Goal: Task Accomplishment & Management: Complete application form

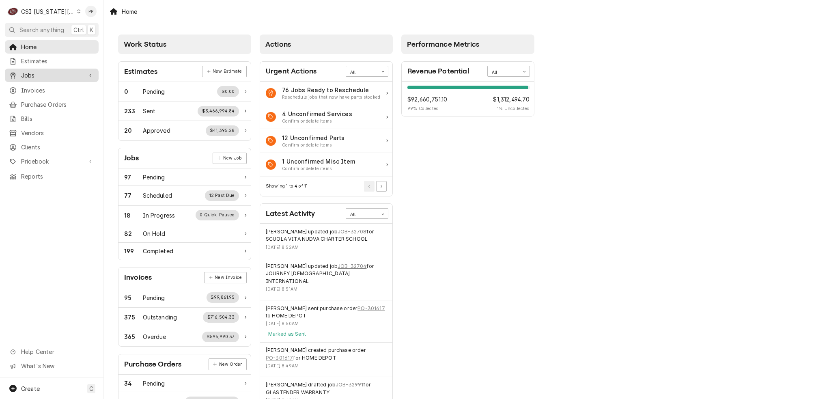
click at [90, 73] on icon "Dynamic Content Wrapper" at bounding box center [90, 75] width 2 height 4
click at [69, 85] on span "Jobs" at bounding box center [57, 89] width 73 height 9
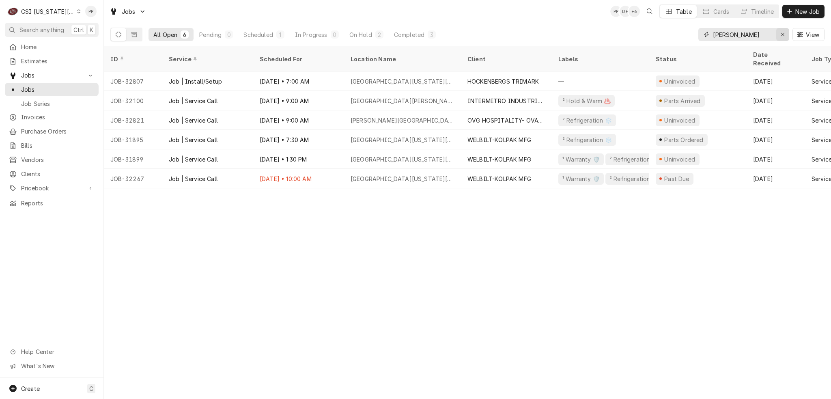
click at [781, 35] on icon "Erase input" at bounding box center [782, 34] width 3 height 3
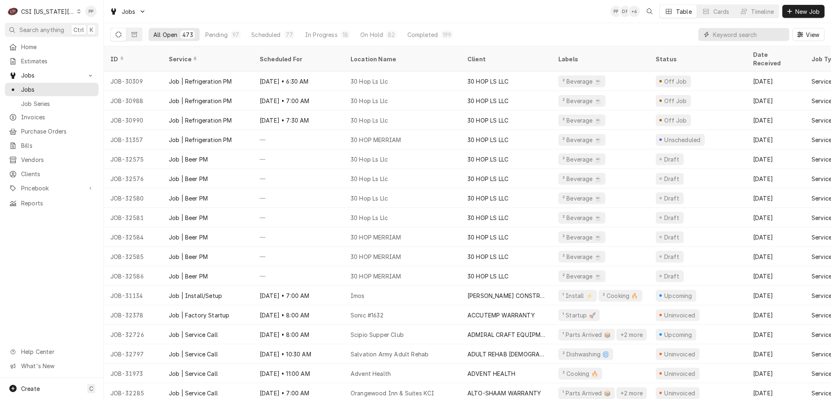
click at [752, 36] on input "Dynamic Content Wrapper" at bounding box center [749, 34] width 72 height 13
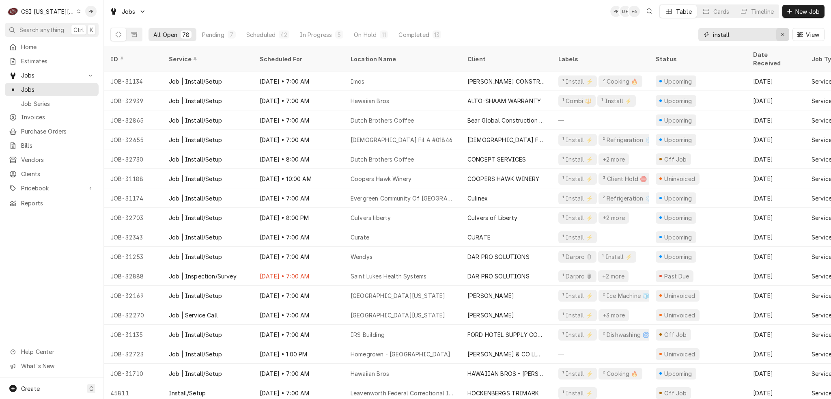
type input "install"
click at [780, 32] on icon "Erase input" at bounding box center [782, 35] width 4 height 6
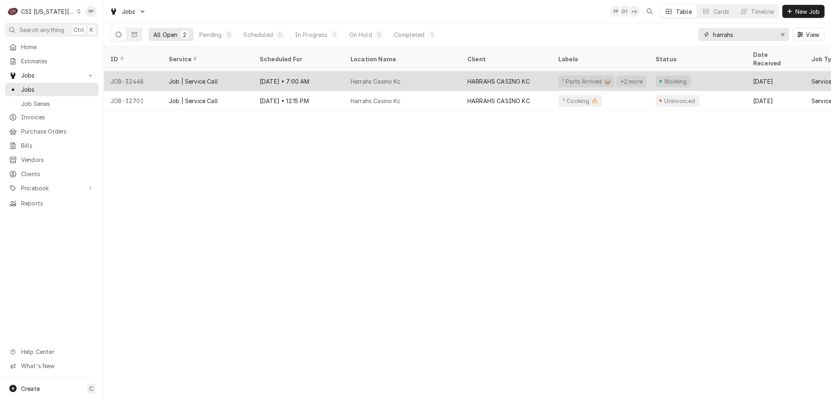
type input "harrahs"
click at [418, 72] on div "Harrahs Casino Kc" at bounding box center [402, 80] width 117 height 19
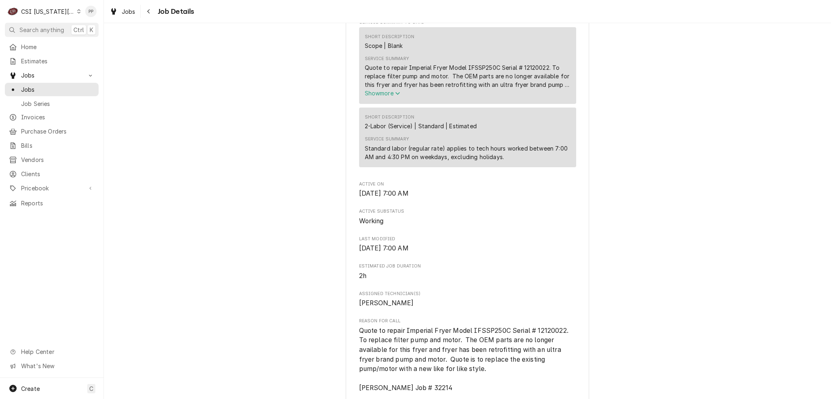
scroll to position [284, 0]
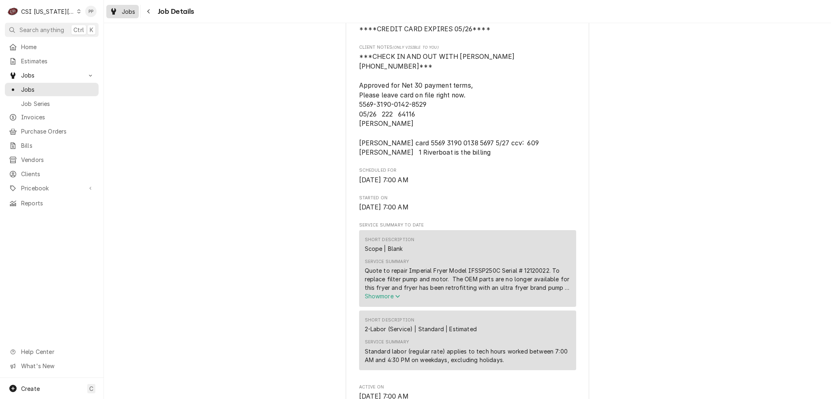
click at [131, 13] on span "Jobs" at bounding box center [129, 11] width 14 height 9
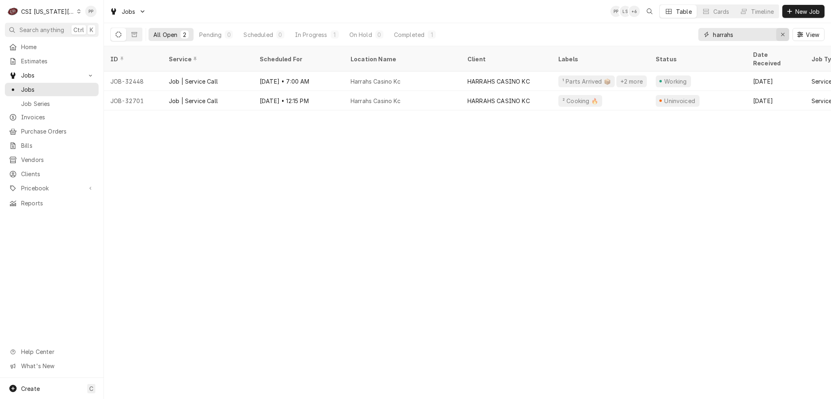
click at [783, 34] on icon "Erase input" at bounding box center [782, 35] width 4 height 6
click at [760, 34] on input "Dynamic Content Wrapper" at bounding box center [751, 34] width 76 height 13
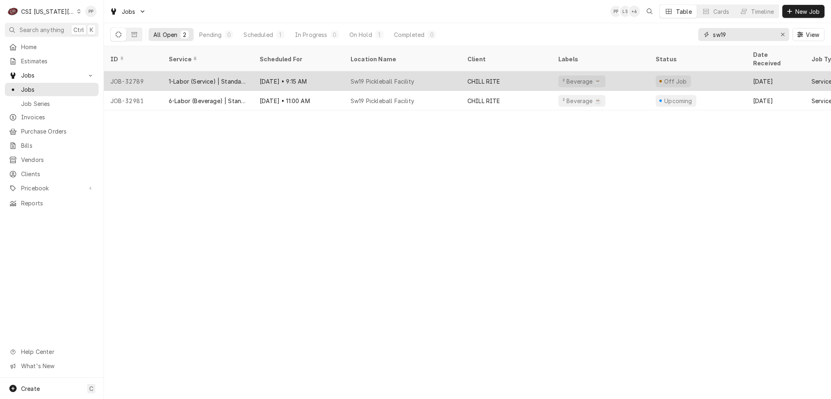
type input "sw19"
click at [441, 71] on div "Sw19 Pickleball Facility" at bounding box center [402, 80] width 117 height 19
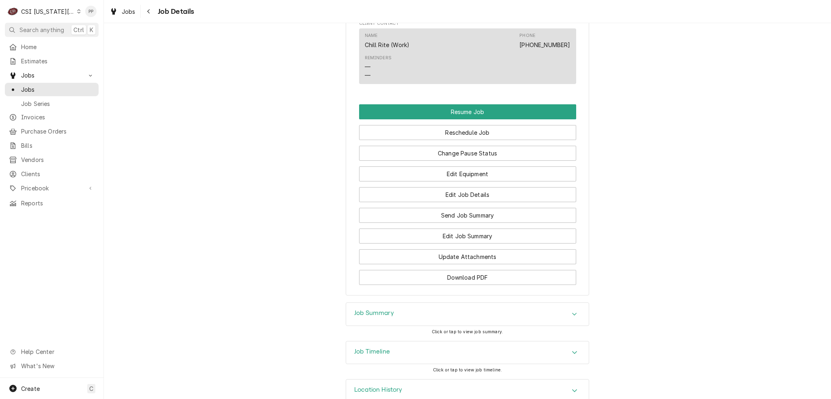
scroll to position [663, 0]
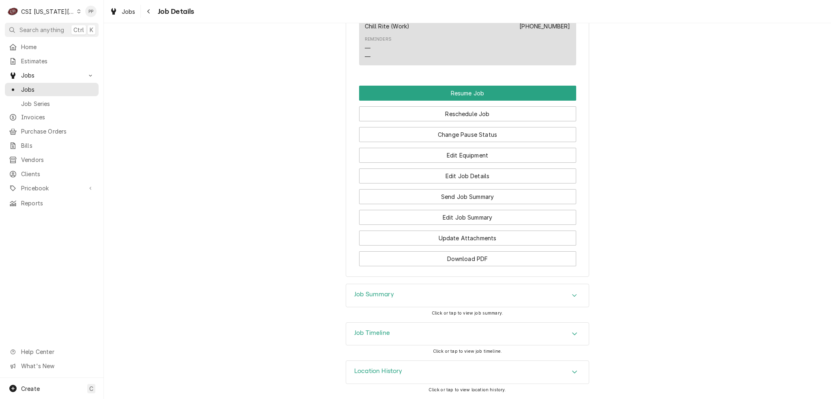
click at [478, 287] on div "Job Summary" at bounding box center [467, 295] width 243 height 23
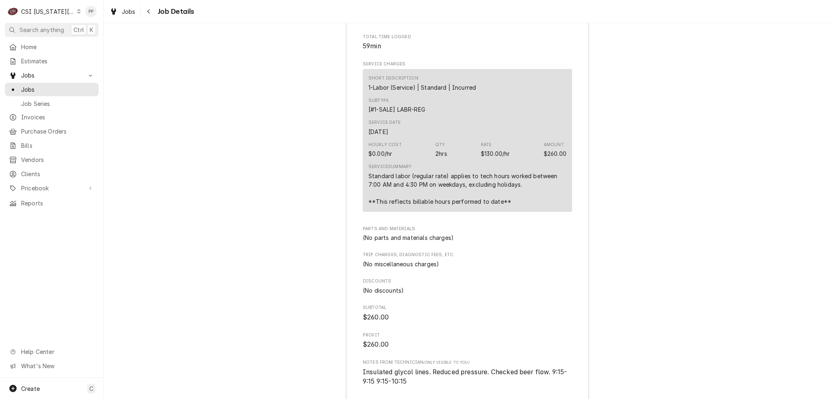
scroll to position [1109, 0]
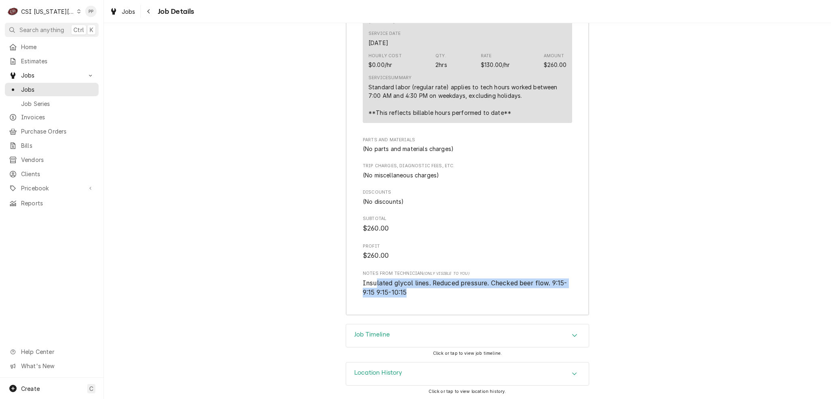
drag, startPoint x: 374, startPoint y: 289, endPoint x: 484, endPoint y: 301, distance: 110.9
click at [484, 297] on span "Insulated glycol lines. Reduced pressure. Checked beer flow. 9:15-9:15 9:15-10:…" at bounding box center [467, 287] width 209 height 19
click at [478, 297] on span "Insulated glycol lines. Reduced pressure. Checked beer flow. 9:15-9:15 9:15-10:…" at bounding box center [467, 287] width 209 height 19
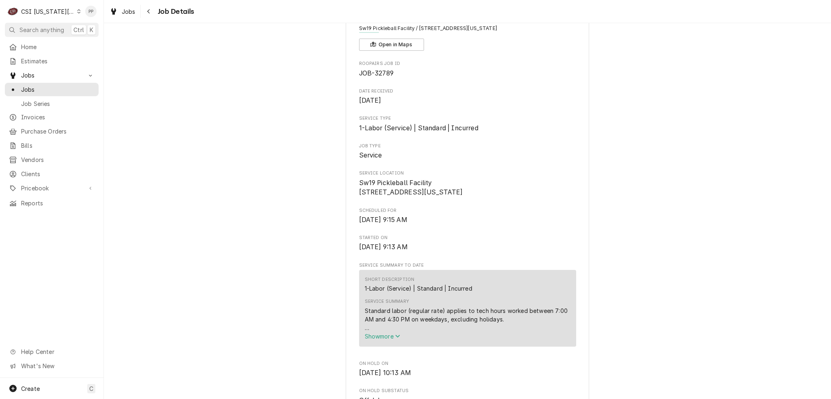
scroll to position [0, 0]
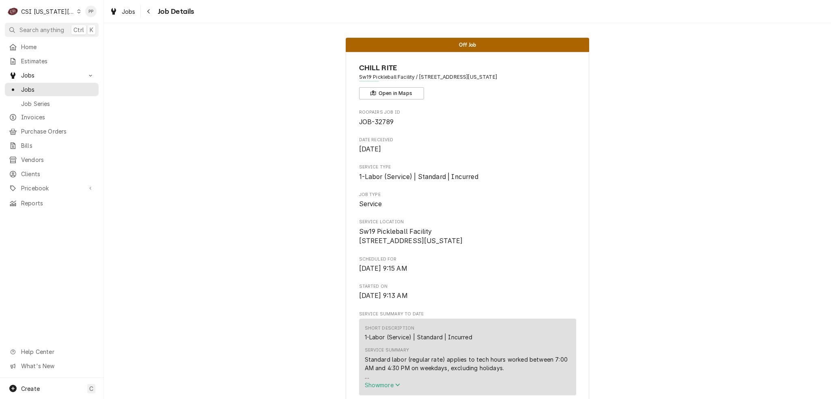
drag, startPoint x: 359, startPoint y: 65, endPoint x: 515, endPoint y: 92, distance: 158.1
click at [516, 90] on div "CHILL RITE Sw19 Pickleball Facility / 9103 E 39Th St, Kansas City, MO 64133 Ope…" at bounding box center [467, 80] width 217 height 37
click at [515, 92] on div "CHILL RITE Sw19 Pickleball Facility / 9103 E 39Th St, Kansas City, MO 64133 Ope…" at bounding box center [467, 80] width 217 height 37
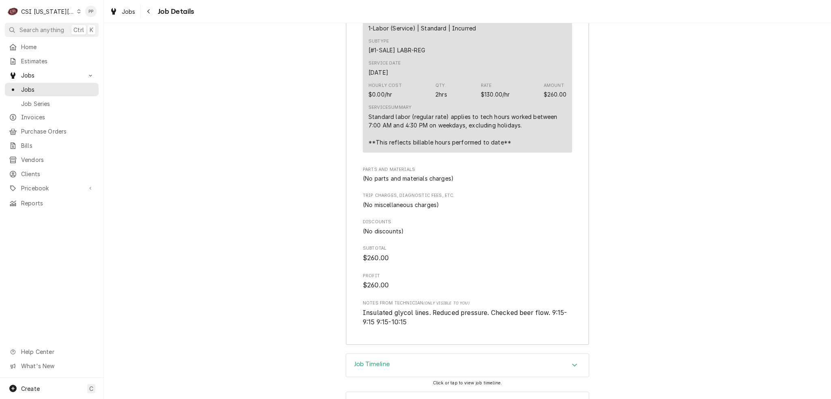
scroll to position [1117, 0]
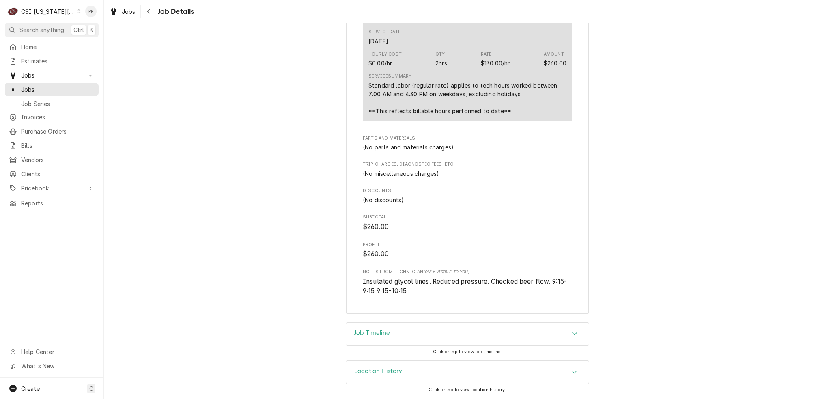
click at [524, 335] on div "Job Timeline" at bounding box center [467, 333] width 243 height 23
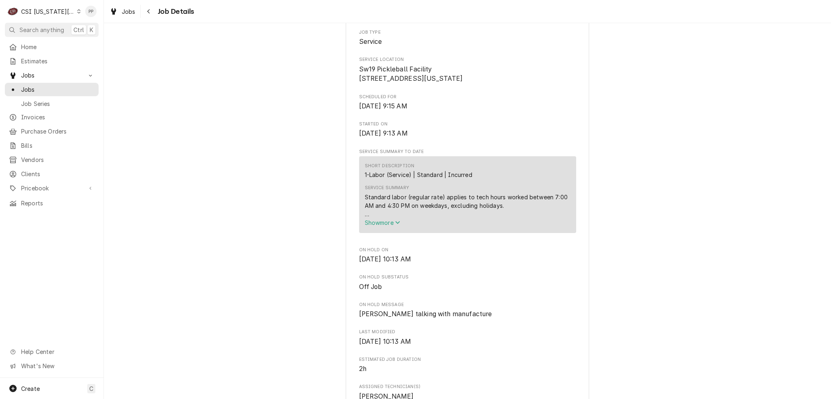
scroll to position [0, 0]
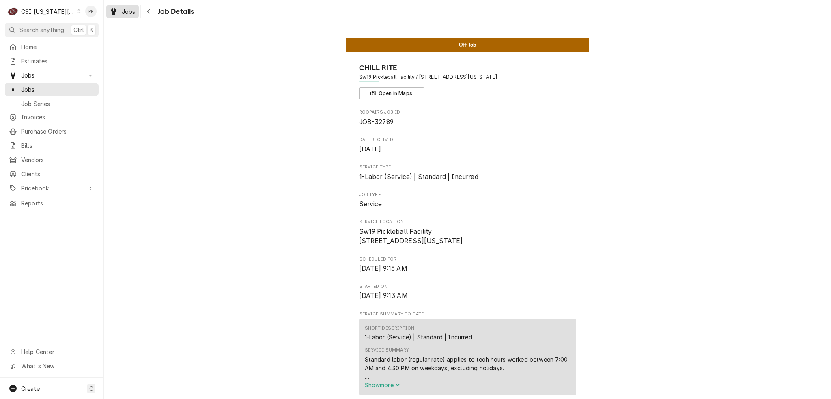
click at [129, 11] on span "Jobs" at bounding box center [129, 11] width 14 height 9
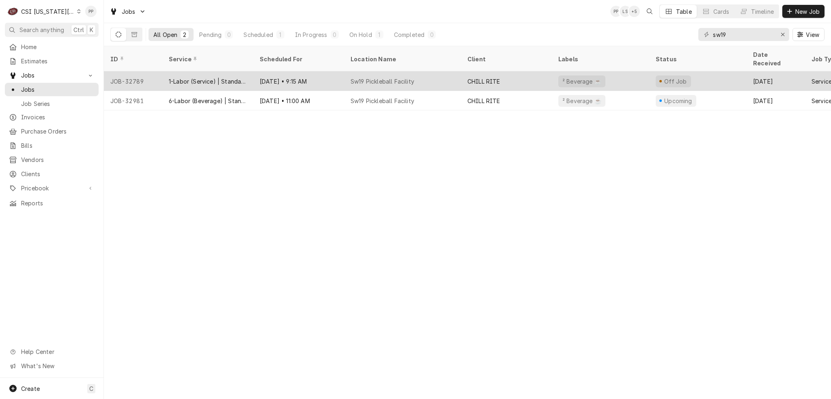
click at [440, 71] on div "Sw19 Pickleball Facility" at bounding box center [402, 80] width 117 height 19
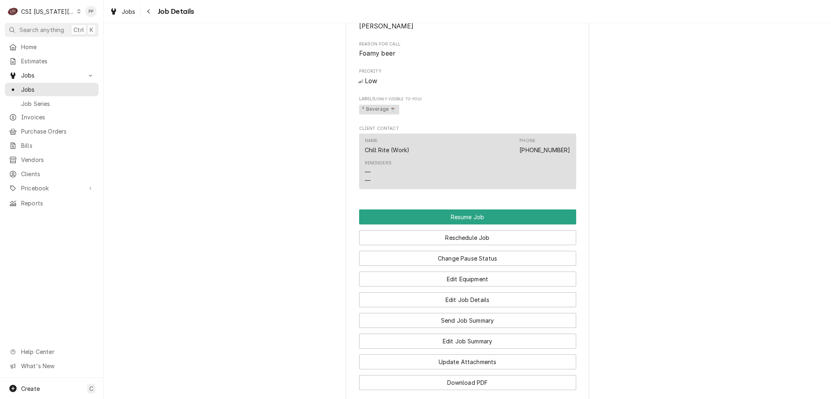
scroll to position [460, 0]
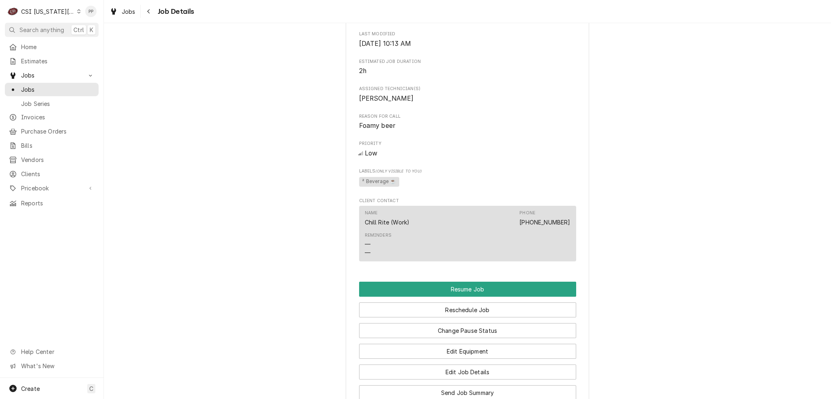
click at [140, 11] on div "Jobs Job Details" at bounding box center [150, 11] width 88 height 13
click at [123, 13] on span "Jobs" at bounding box center [129, 11] width 14 height 9
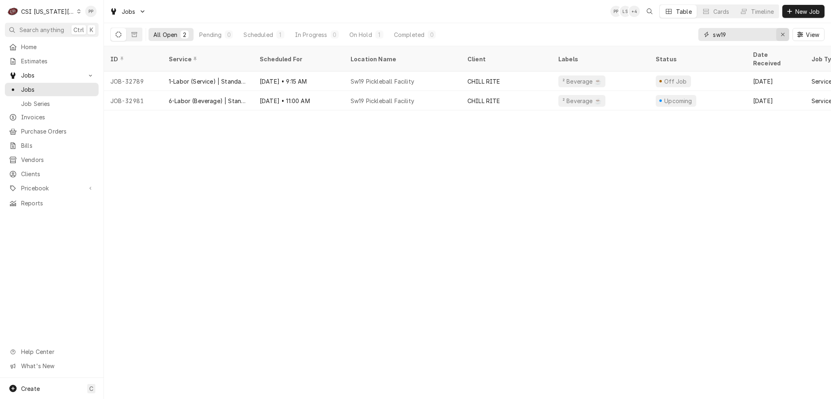
click at [778, 35] on div "Erase input" at bounding box center [782, 34] width 8 height 8
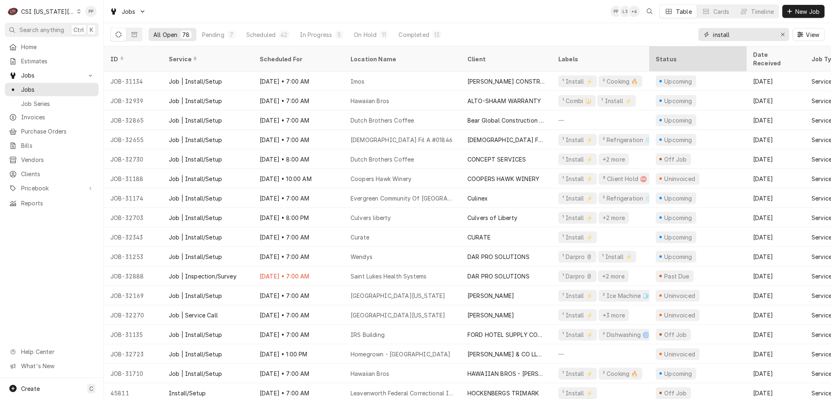
type input "install"
click at [683, 58] on div "Status" at bounding box center [697, 59] width 94 height 22
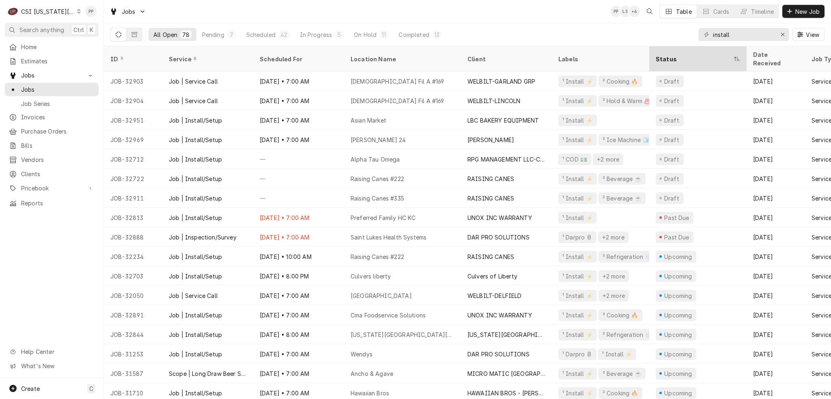
click at [681, 55] on div "Status" at bounding box center [693, 59] width 76 height 9
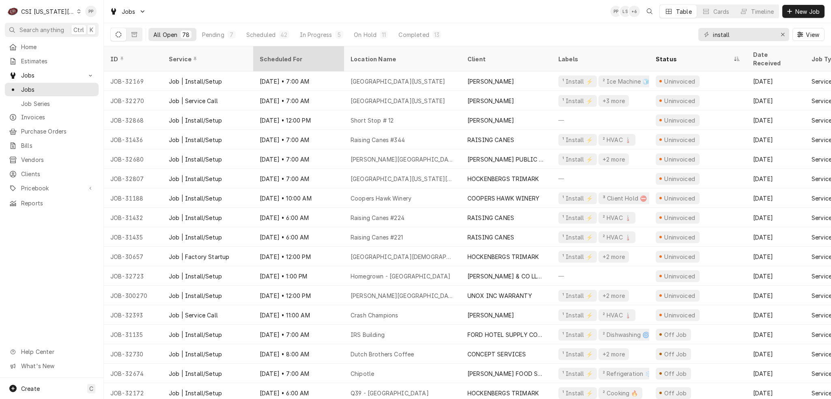
click at [282, 55] on div "Scheduled For" at bounding box center [298, 59] width 76 height 9
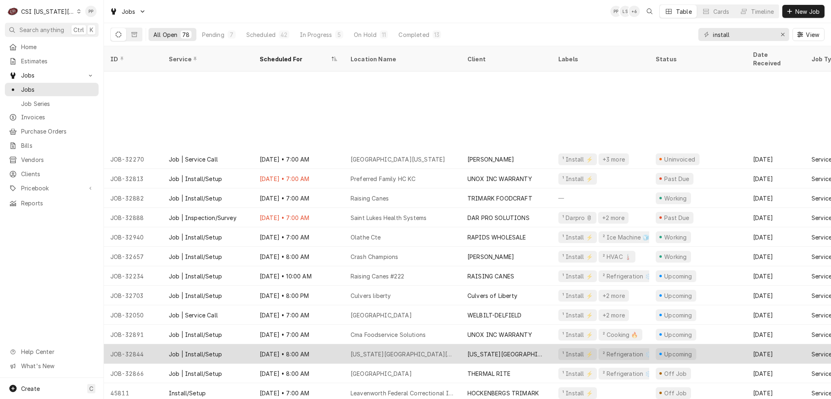
scroll to position [331, 0]
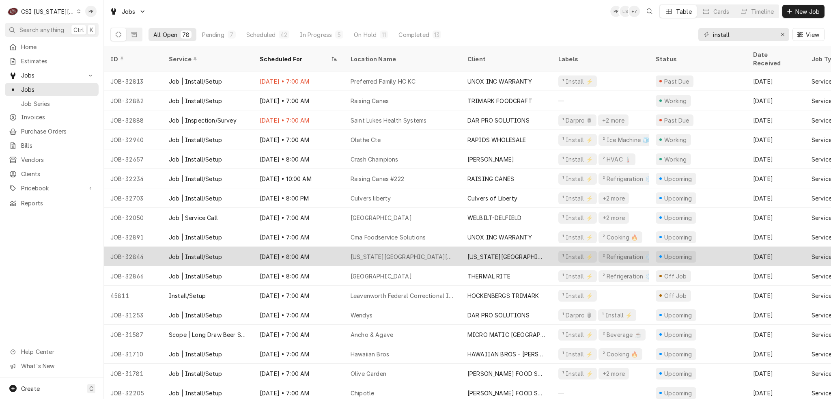
drag, startPoint x: 440, startPoint y: 249, endPoint x: 428, endPoint y: 248, distance: 11.5
click at [428, 248] on div "[US_STATE][GEOGRAPHIC_DATA][DEMOGRAPHIC_DATA]" at bounding box center [402, 256] width 117 height 19
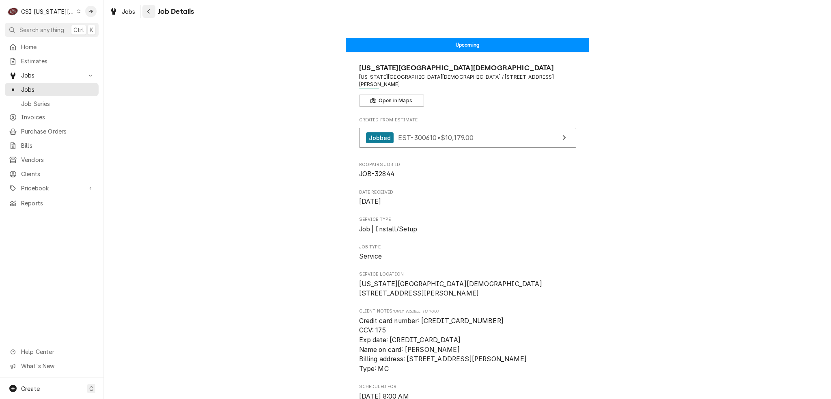
click at [152, 7] on button "Navigate back" at bounding box center [148, 11] width 13 height 13
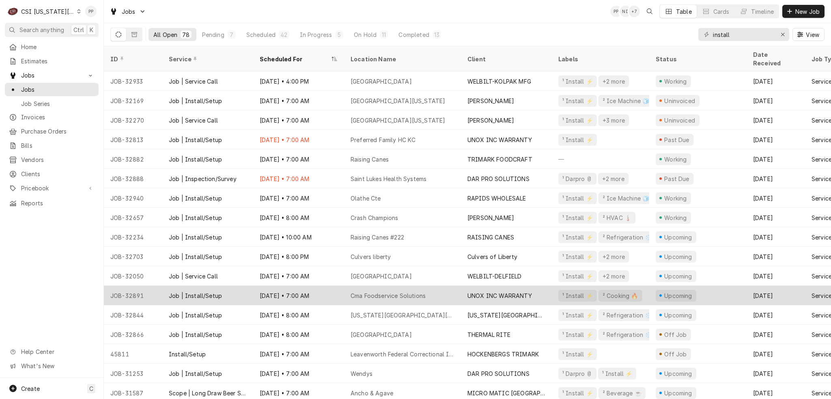
scroll to position [313, 0]
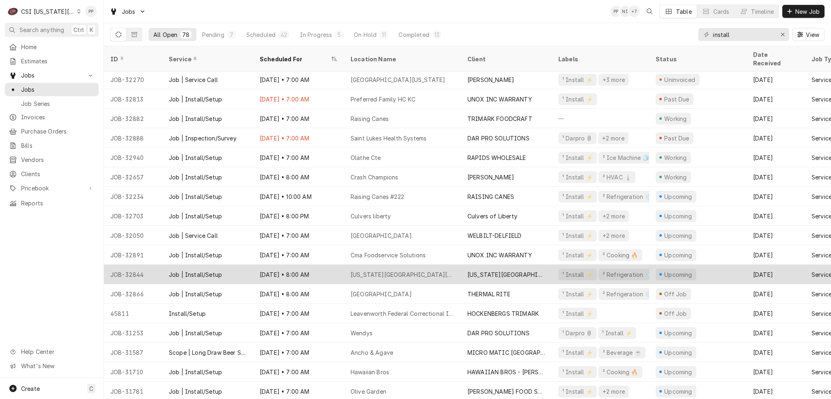
click at [412, 270] on div "[US_STATE][GEOGRAPHIC_DATA][DEMOGRAPHIC_DATA]" at bounding box center [402, 274] width 104 height 9
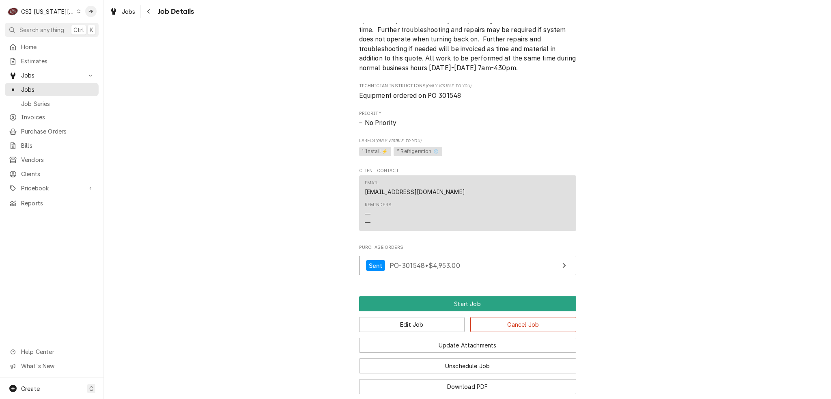
scroll to position [649, 0]
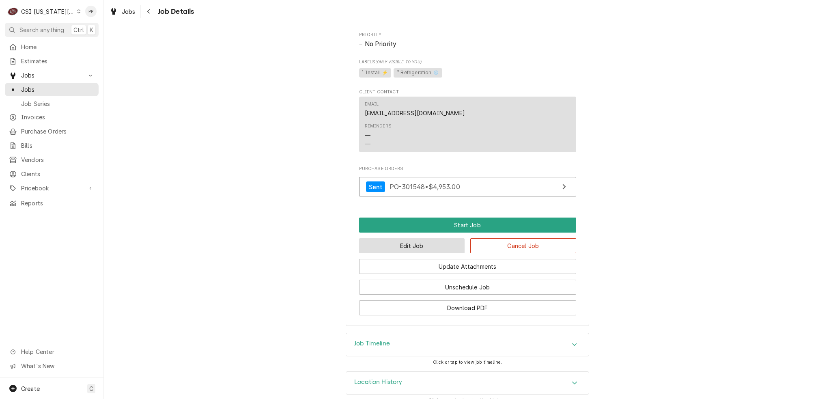
click at [416, 249] on button "Edit Job" at bounding box center [412, 245] width 106 height 15
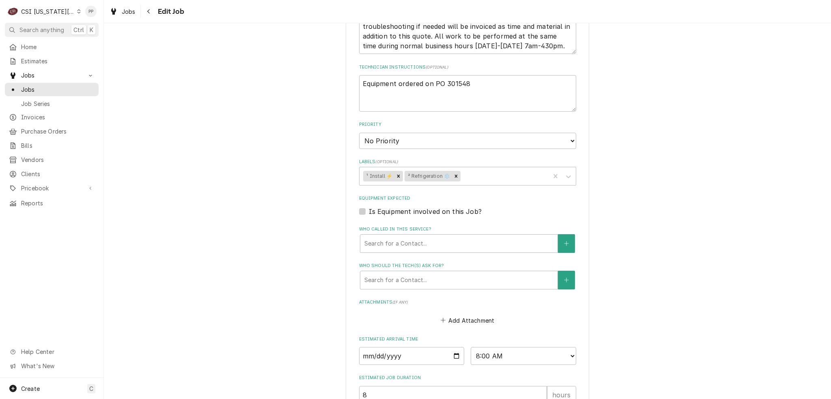
scroll to position [449, 0]
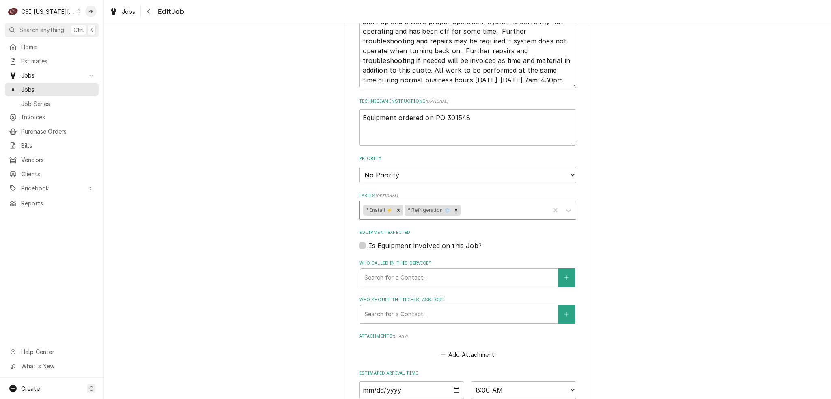
click at [480, 206] on div "Labels" at bounding box center [504, 210] width 84 height 15
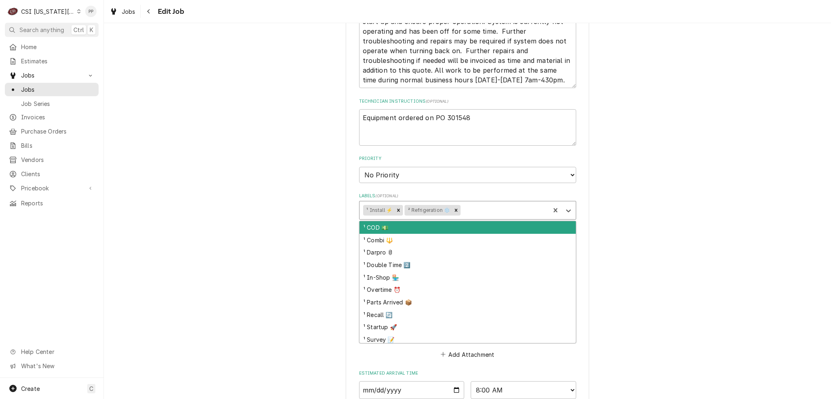
click at [459, 227] on div "¹ COD 💵" at bounding box center [467, 227] width 216 height 13
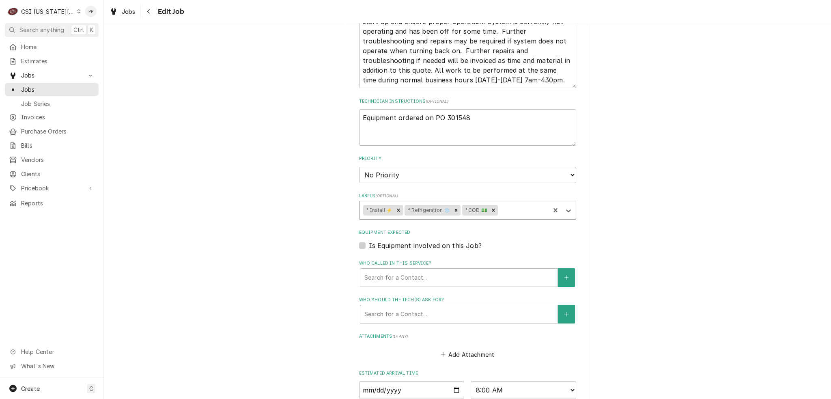
click at [530, 203] on div "Labels" at bounding box center [522, 210] width 47 height 15
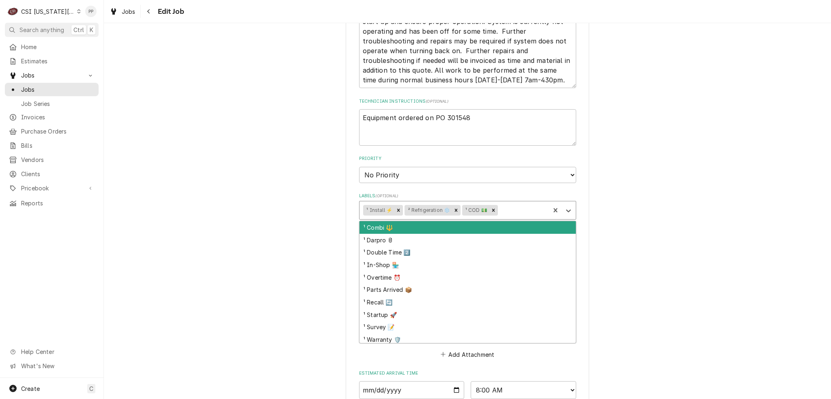
click at [674, 221] on div "Use the fields below to edit this job: Client Details Client Kansas Christian C…" at bounding box center [467, 52] width 727 height 941
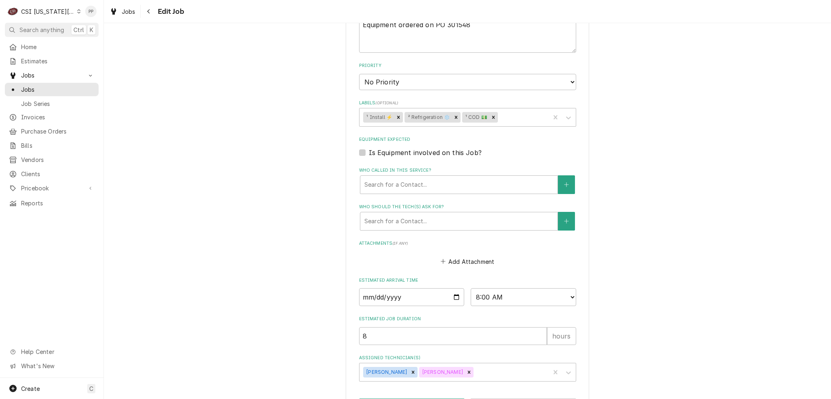
scroll to position [571, 0]
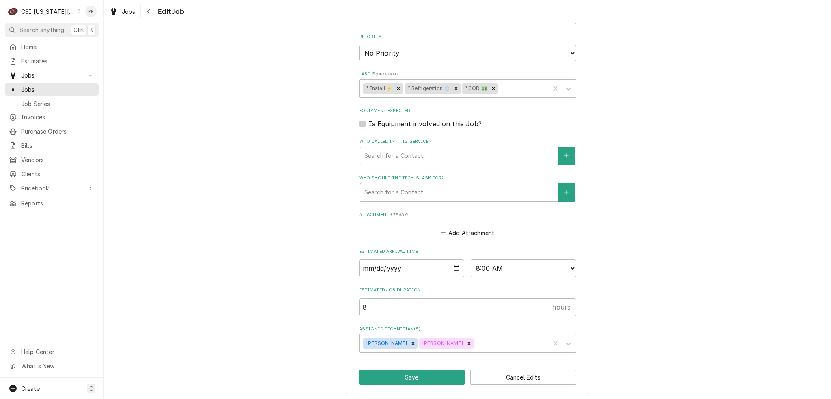
click at [424, 369] on button "Save" at bounding box center [412, 376] width 106 height 15
type textarea "x"
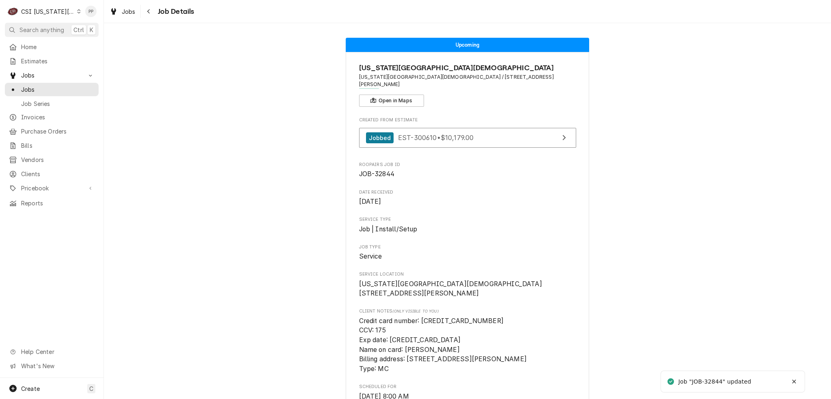
drag, startPoint x: 121, startPoint y: 13, endPoint x: 127, endPoint y: 22, distance: 11.1
click at [121, 13] on div "Jobs" at bounding box center [122, 11] width 29 height 10
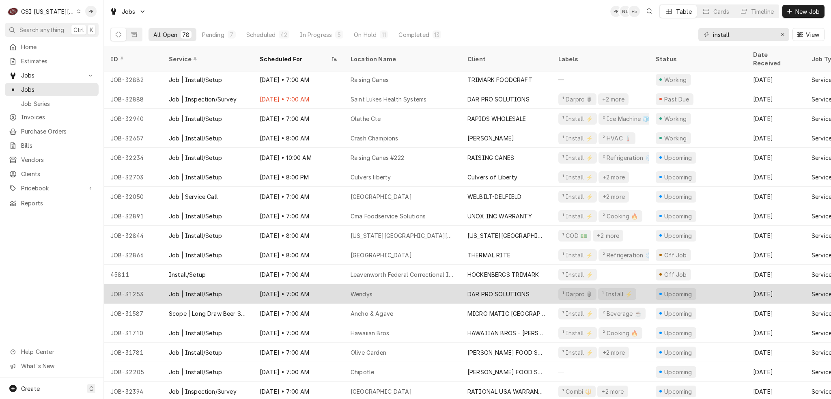
scroll to position [393, 0]
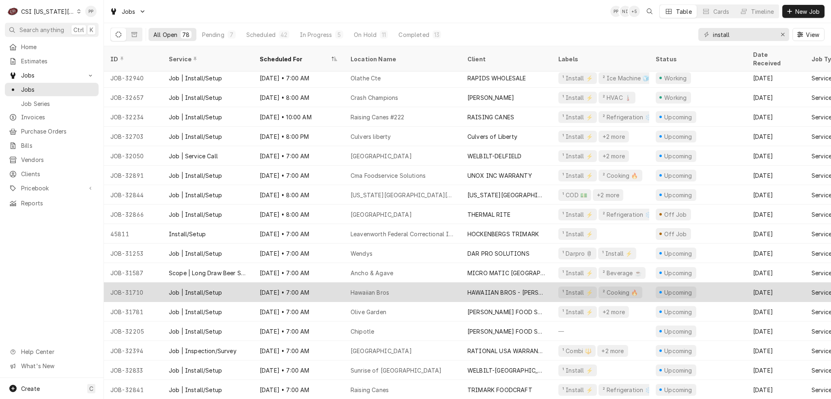
drag, startPoint x: 417, startPoint y: 285, endPoint x: 378, endPoint y: 282, distance: 39.4
click at [378, 288] on div "Hawaiian Bros" at bounding box center [369, 292] width 39 height 9
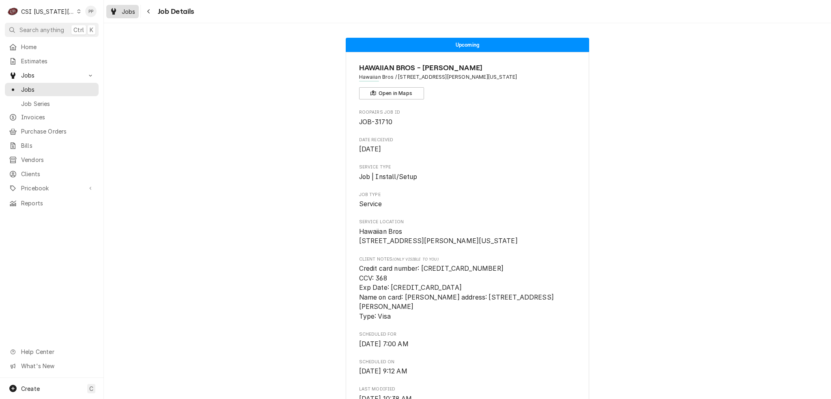
click at [131, 11] on span "Jobs" at bounding box center [129, 11] width 14 height 9
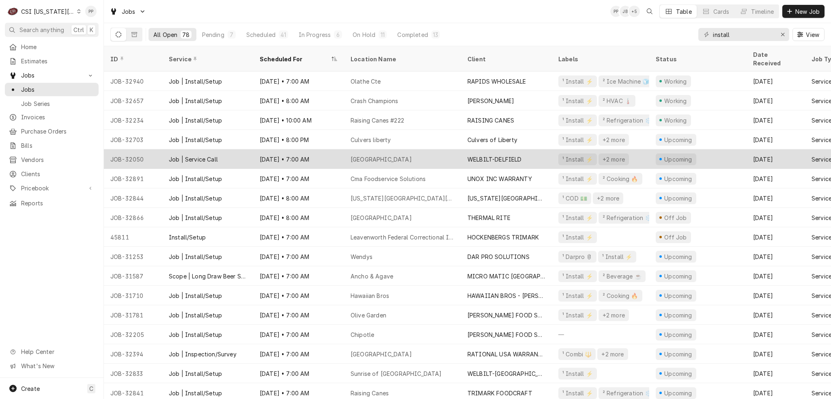
scroll to position [448, 0]
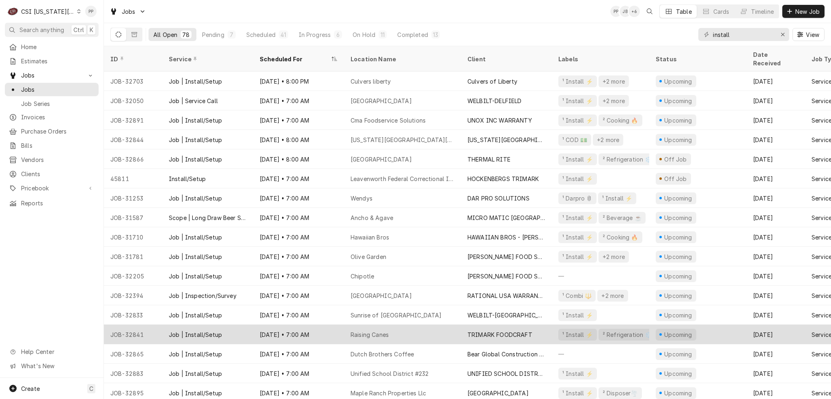
click at [427, 324] on div "Raising Canes" at bounding box center [402, 333] width 117 height 19
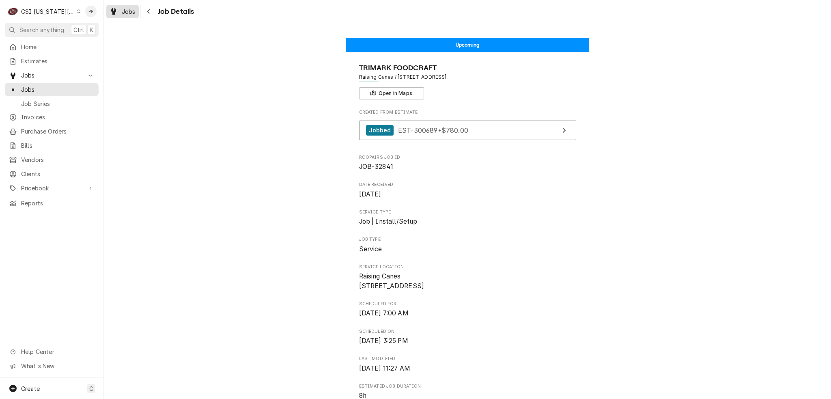
click at [133, 11] on span "Jobs" at bounding box center [129, 11] width 14 height 9
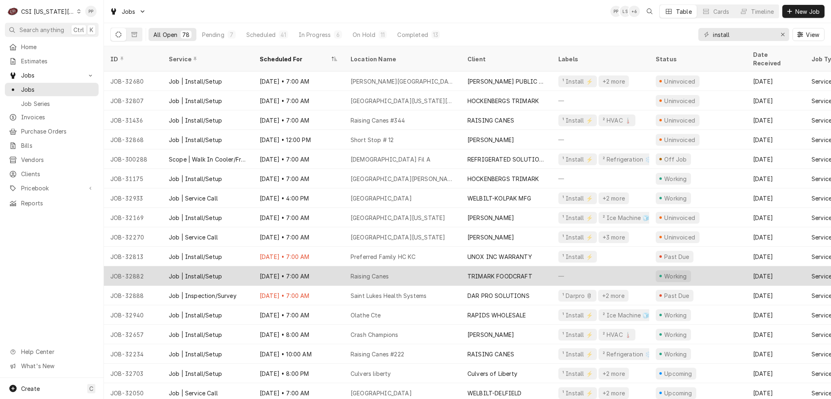
scroll to position [196, 0]
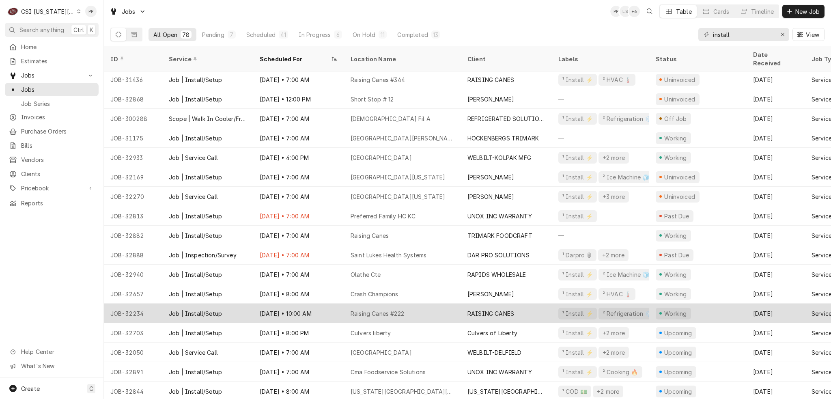
click at [432, 304] on div "Raising Canes #222" at bounding box center [402, 312] width 117 height 19
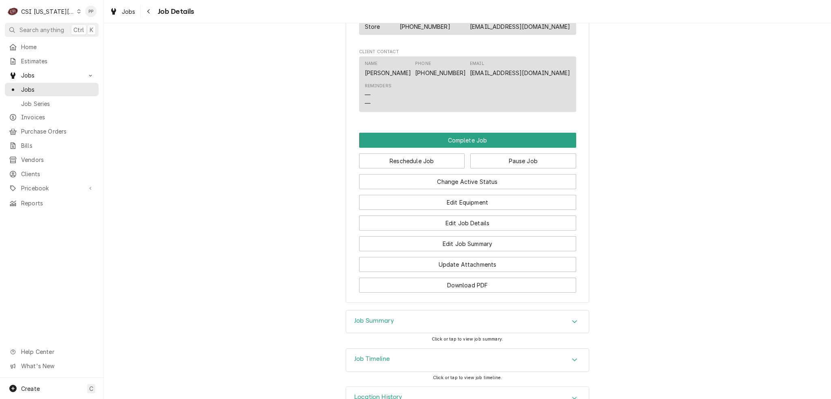
scroll to position [1027, 0]
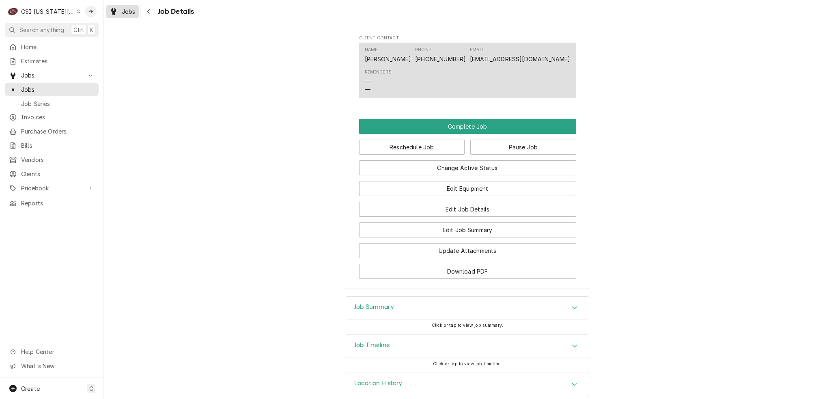
click at [122, 11] on span "Jobs" at bounding box center [129, 11] width 14 height 9
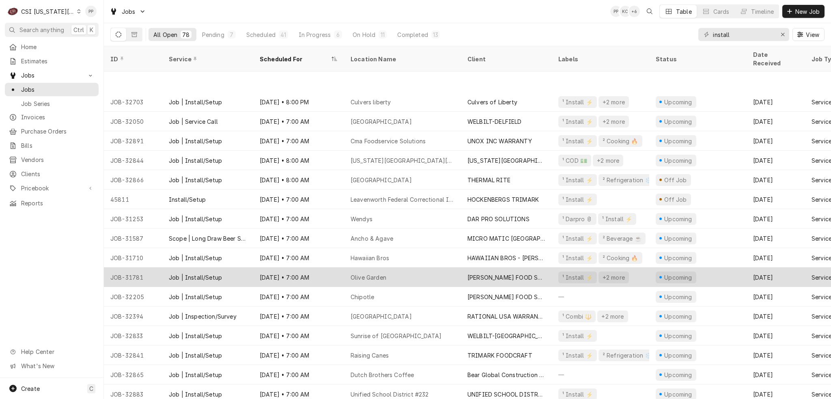
scroll to position [467, 0]
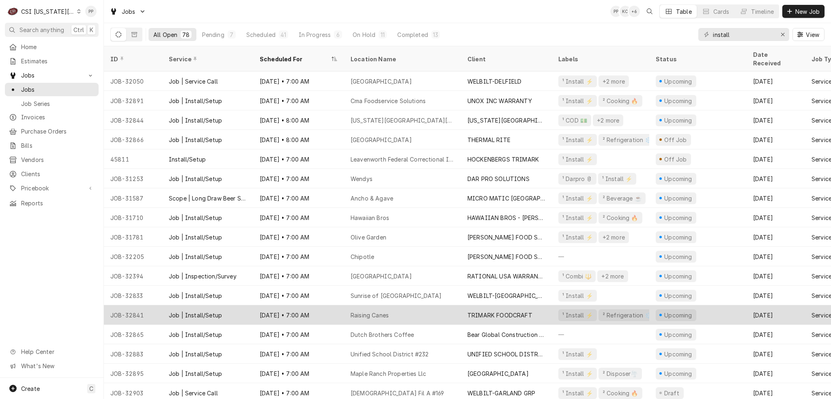
click at [409, 309] on div "Raising Canes" at bounding box center [402, 314] width 117 height 19
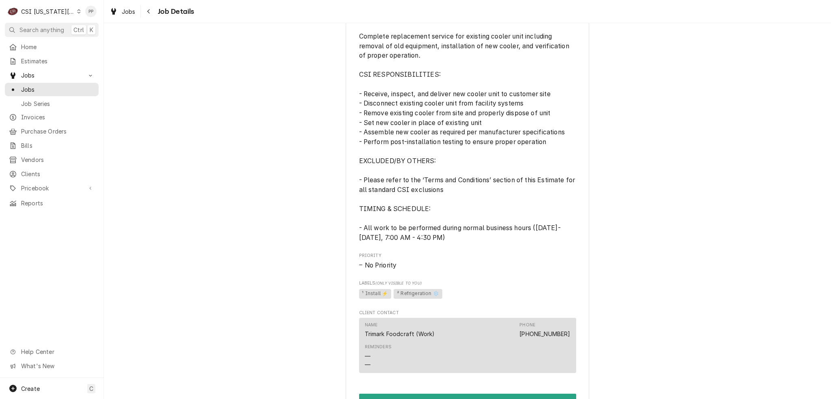
scroll to position [600, 0]
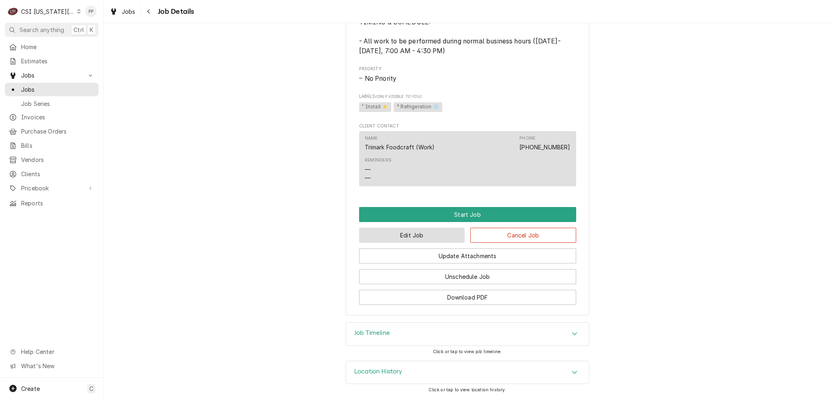
click at [423, 234] on button "Edit Job" at bounding box center [412, 235] width 106 height 15
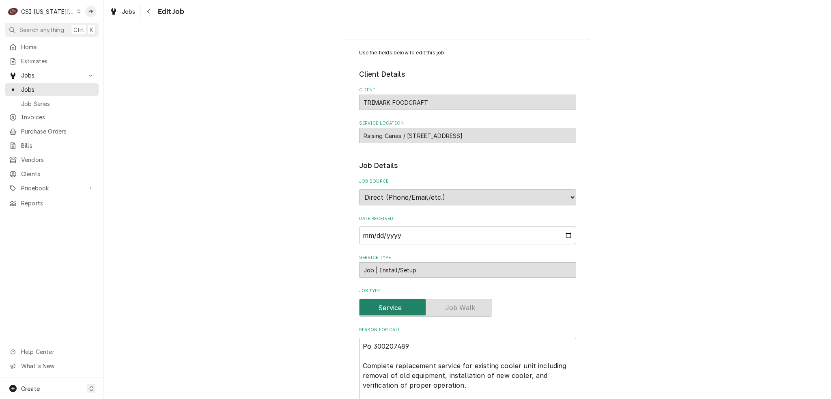
type textarea "x"
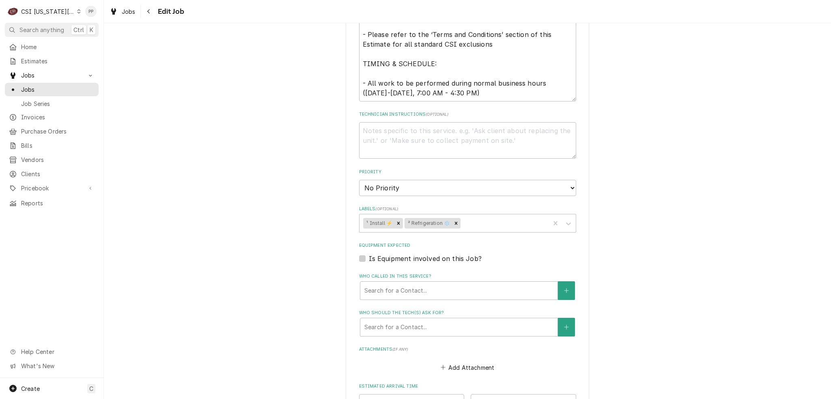
scroll to position [621, 0]
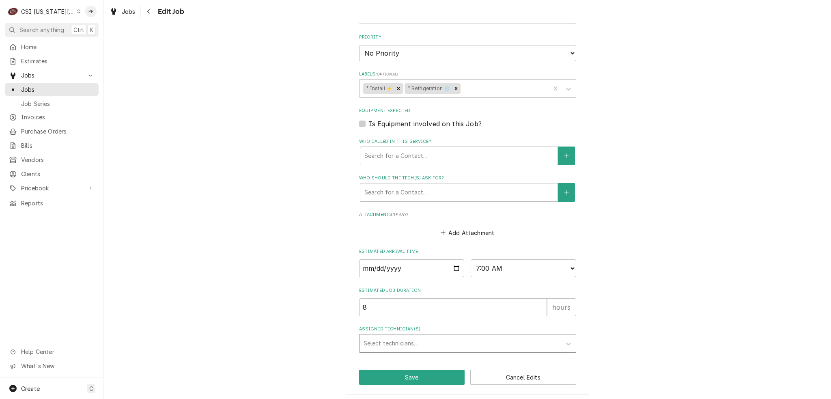
click at [416, 336] on div "Assigned Technician(s)" at bounding box center [459, 343] width 193 height 15
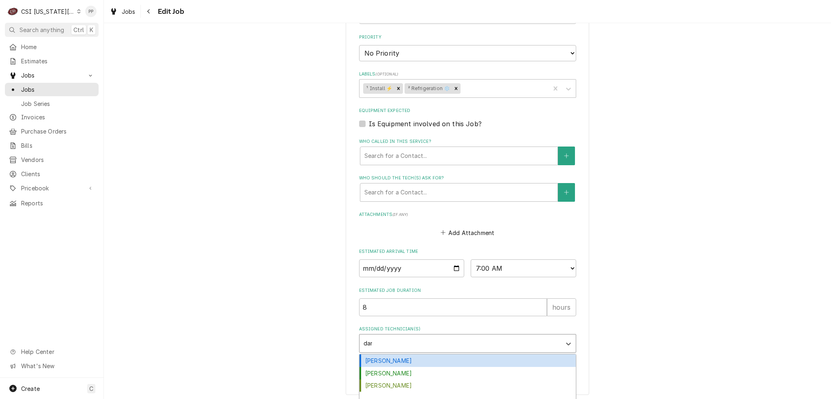
type input "[PERSON_NAME]"
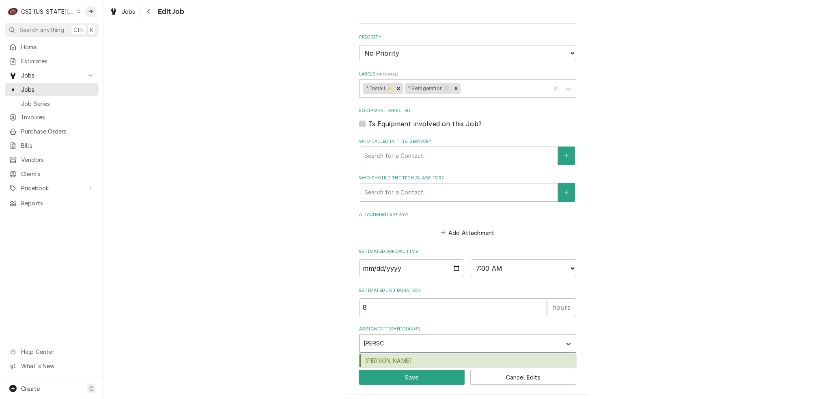
type textarea "x"
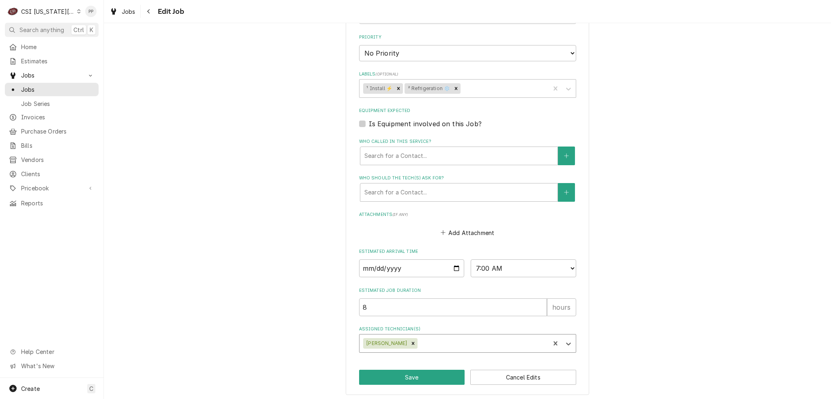
type textarea "x"
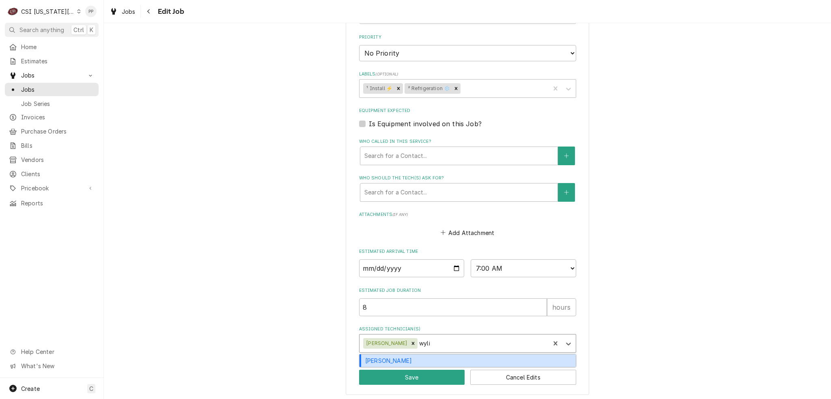
type input "wylin"
type textarea "x"
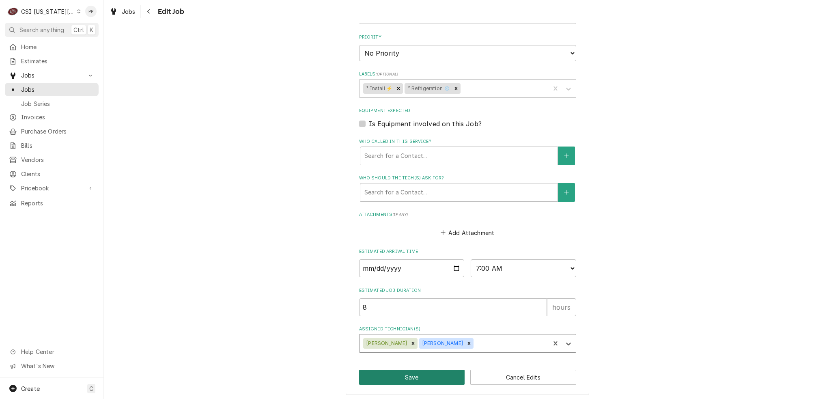
click at [406, 371] on button "Save" at bounding box center [412, 376] width 106 height 15
type textarea "x"
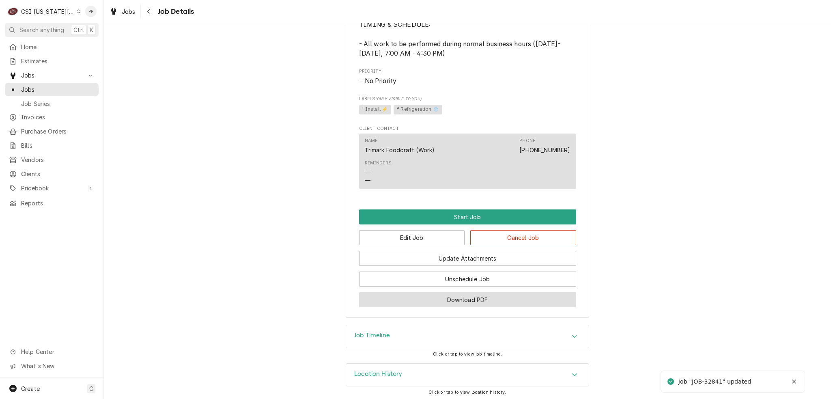
scroll to position [637, 0]
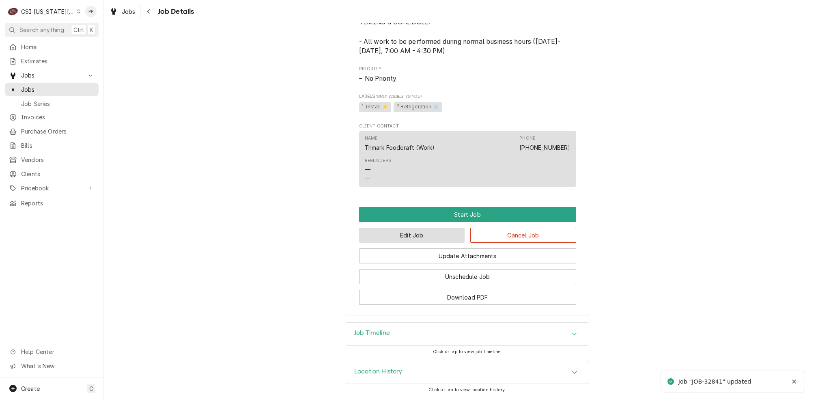
click at [415, 241] on button "Edit Job" at bounding box center [412, 235] width 106 height 15
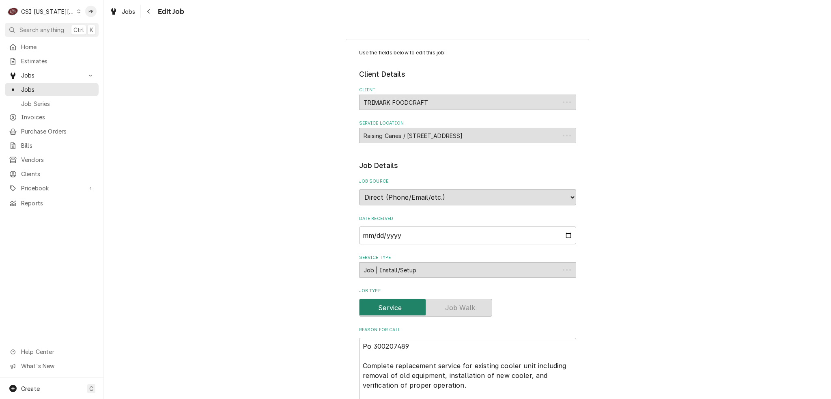
type textarea "x"
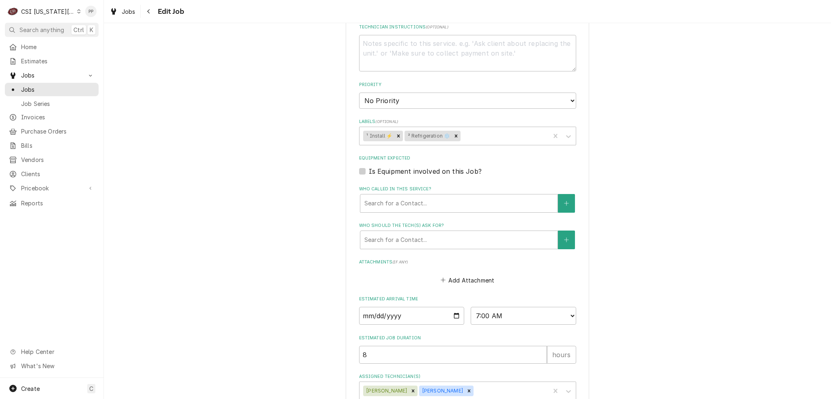
scroll to position [608, 0]
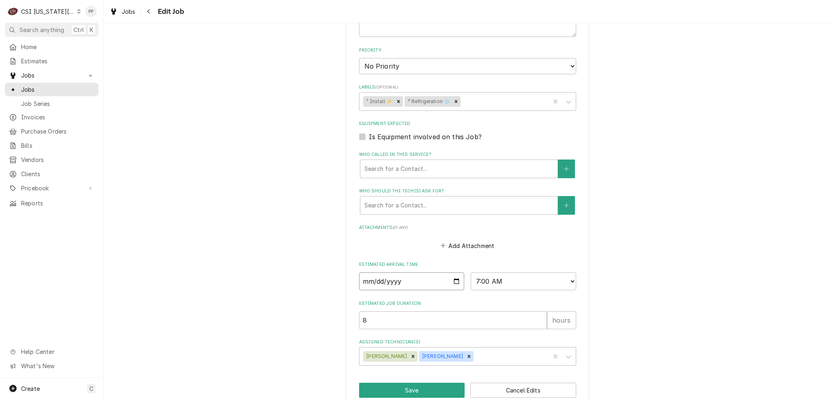
click at [458, 277] on input "2025-09-29" at bounding box center [411, 281] width 105 height 18
click at [455, 277] on input "2025-09-29" at bounding box center [411, 281] width 105 height 18
type input "2025-09-25"
click at [512, 245] on div "Add Attachment" at bounding box center [467, 244] width 217 height 16
click at [432, 382] on button "Save" at bounding box center [412, 389] width 106 height 15
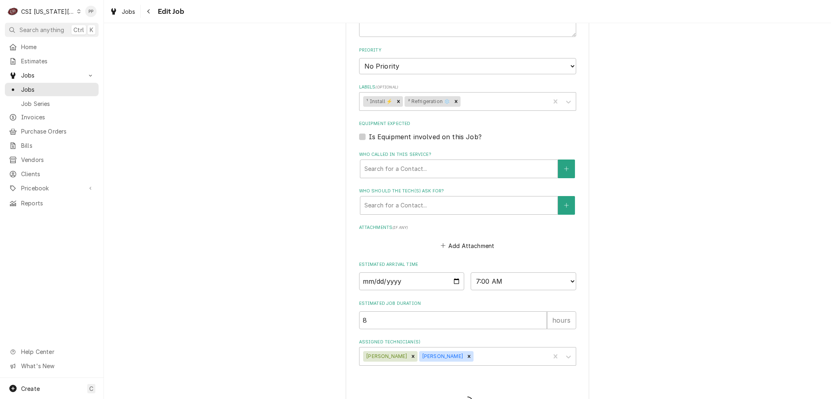
type textarea "x"
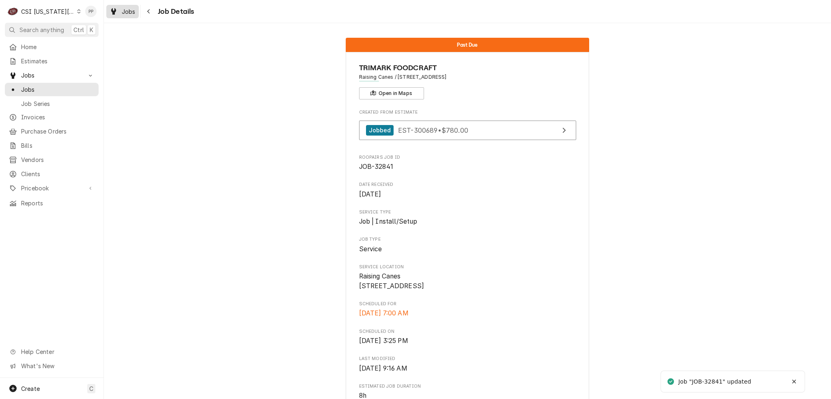
click at [130, 9] on span "Jobs" at bounding box center [129, 11] width 14 height 9
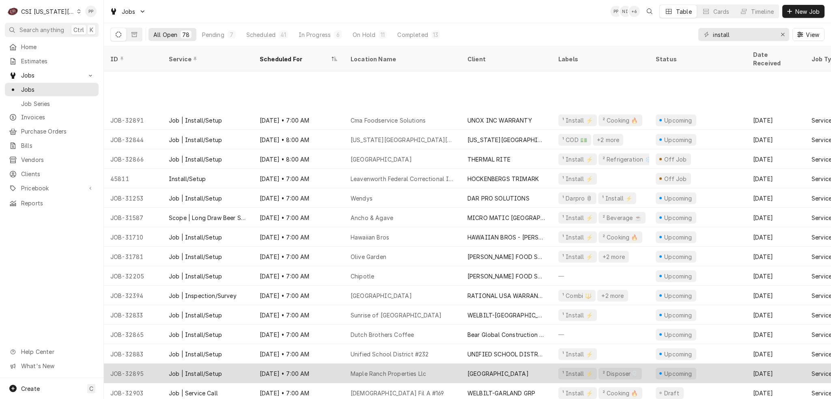
scroll to position [526, 0]
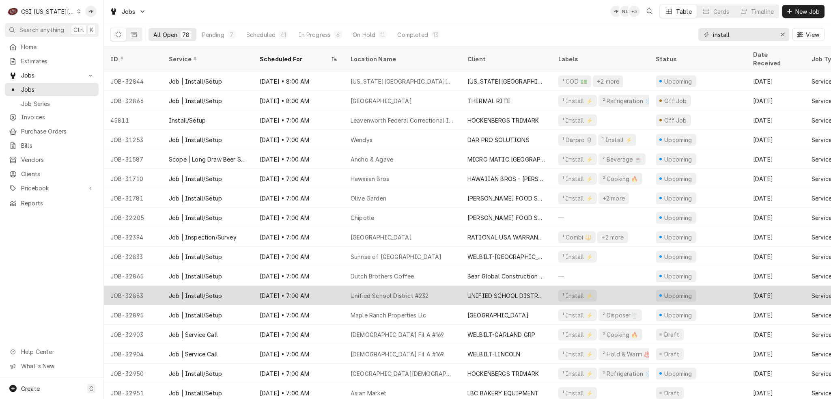
click at [435, 288] on div "Unified School District #232" at bounding box center [402, 295] width 117 height 19
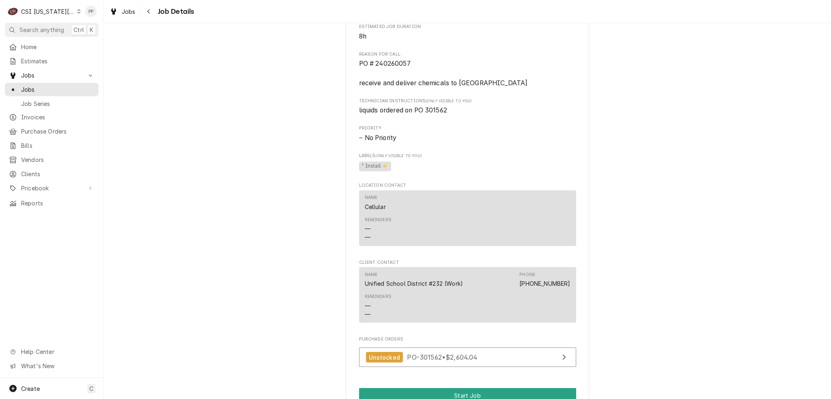
scroll to position [162, 0]
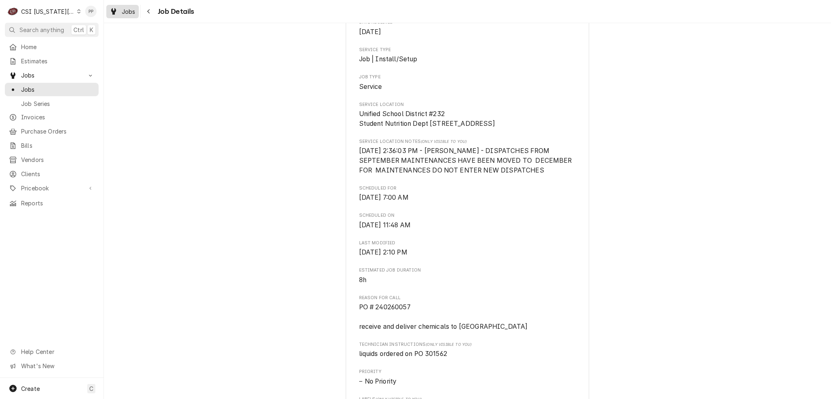
click at [128, 15] on div "Jobs" at bounding box center [122, 11] width 29 height 10
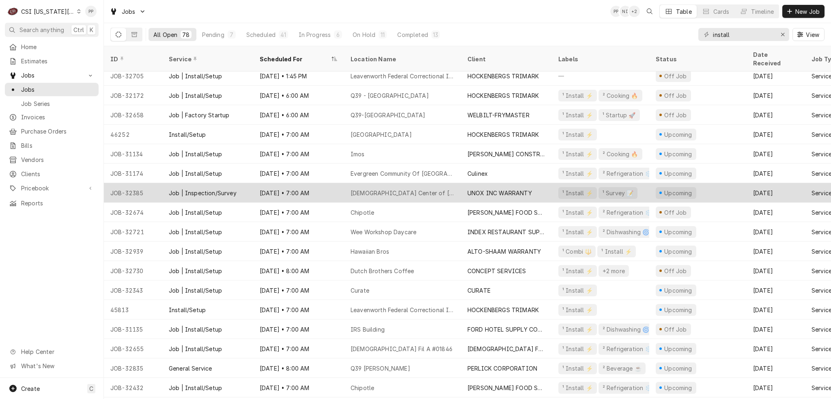
scroll to position [915, 0]
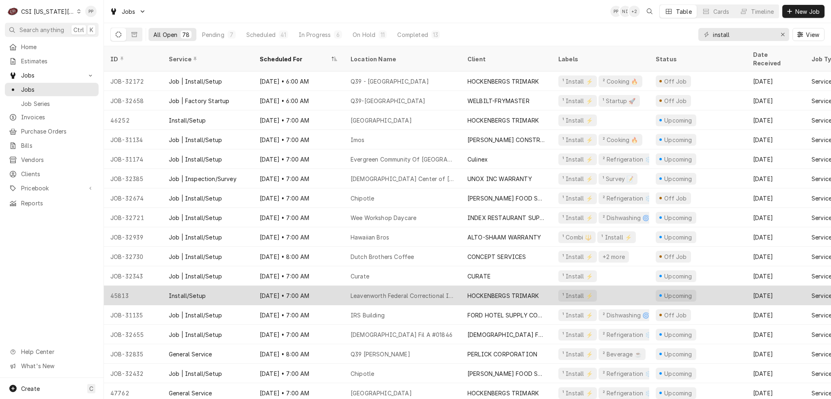
click at [422, 291] on div "Leavenworth Federal Correctional Institution" at bounding box center [402, 295] width 104 height 9
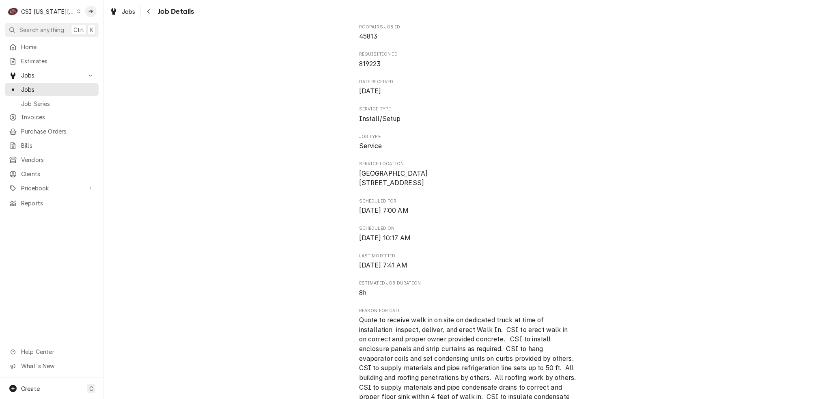
scroll to position [162, 0]
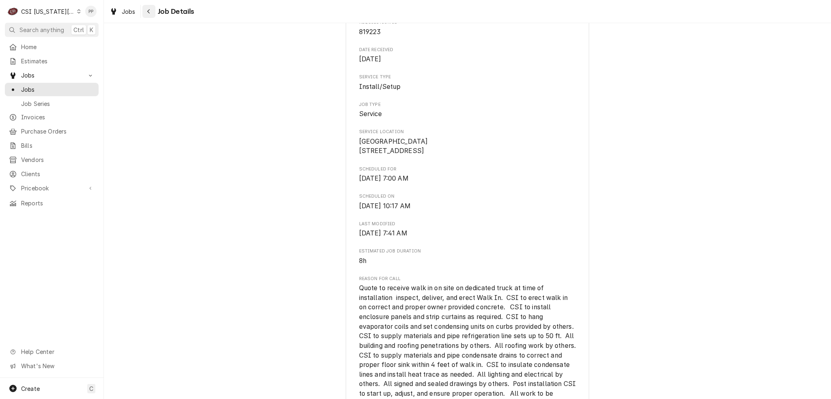
click at [150, 11] on icon "Navigate back" at bounding box center [149, 12] width 4 height 6
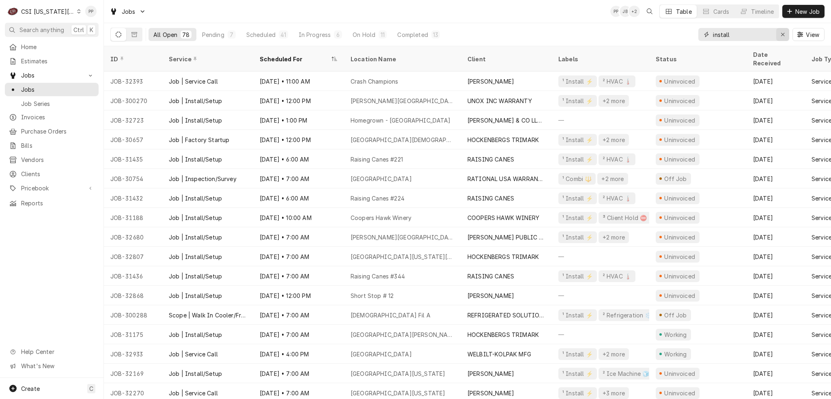
click at [777, 34] on button "Erase input" at bounding box center [782, 34] width 13 height 13
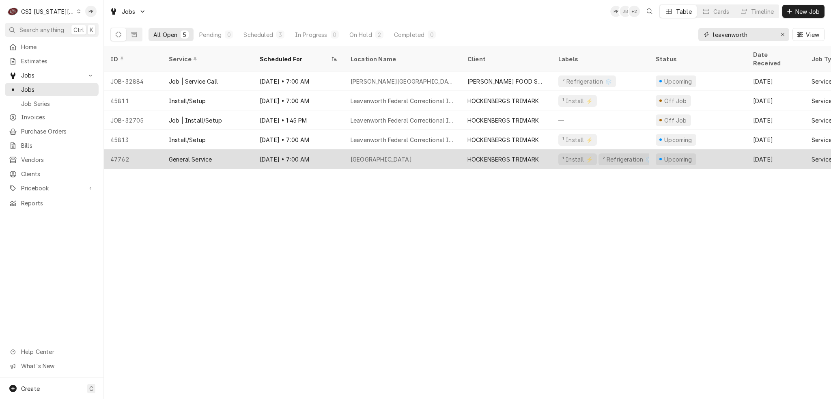
type input "leavenworth"
click at [365, 155] on div "Fort Leavenworth Correctional" at bounding box center [380, 159] width 61 height 9
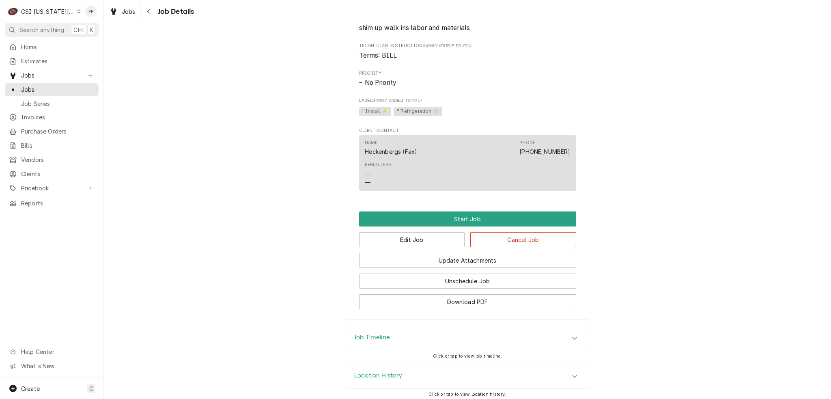
scroll to position [411, 0]
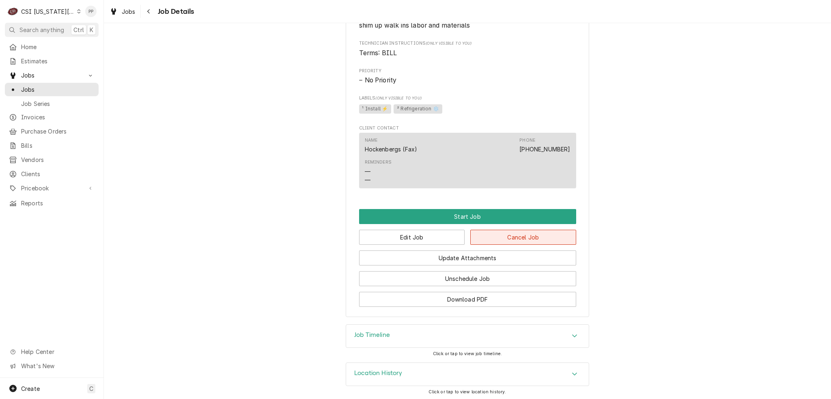
click at [535, 236] on button "Cancel Job" at bounding box center [523, 237] width 106 height 15
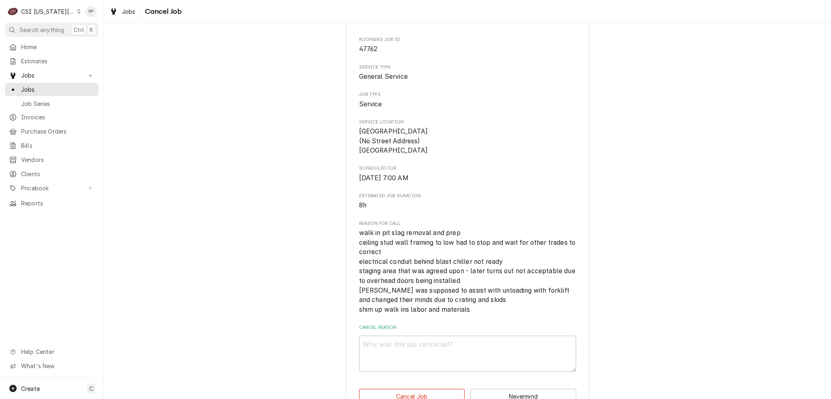
scroll to position [54, 0]
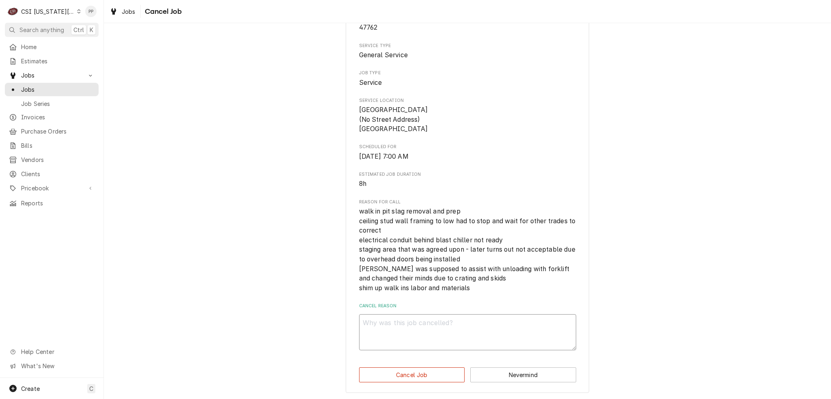
click at [446, 336] on textarea "Cancel Reason" at bounding box center [467, 332] width 217 height 36
type textarea "x"
type textarea "a"
type textarea "x"
type textarea "al"
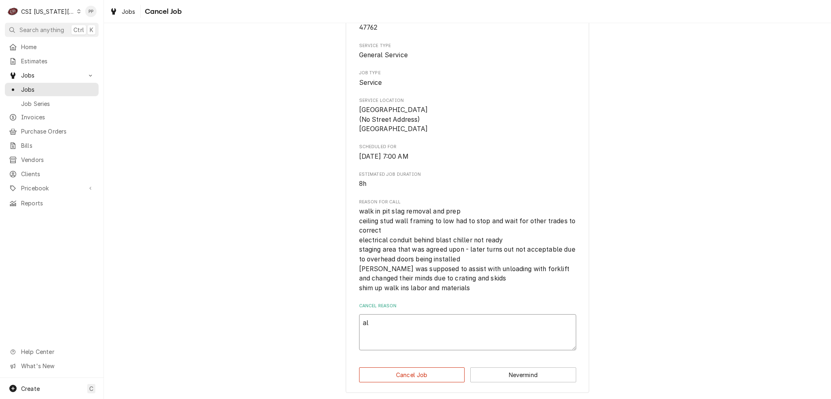
type textarea "x"
type textarea "alr"
type textarea "x"
type textarea "alre"
type textarea "x"
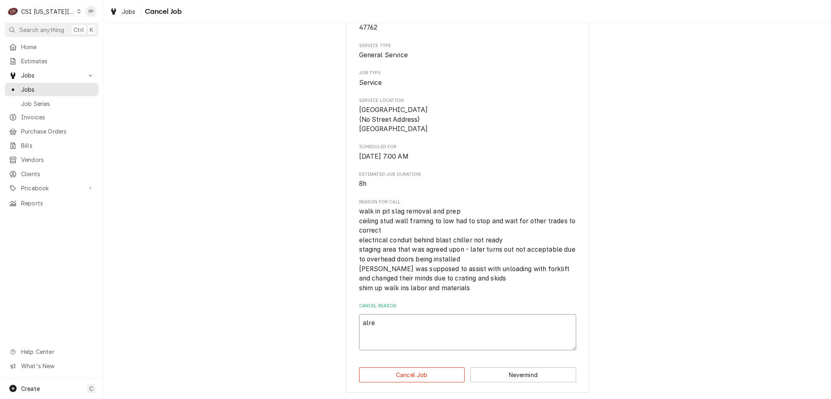
type textarea "alrea"
type textarea "x"
type textarea "alread"
type textarea "x"
type textarea "already"
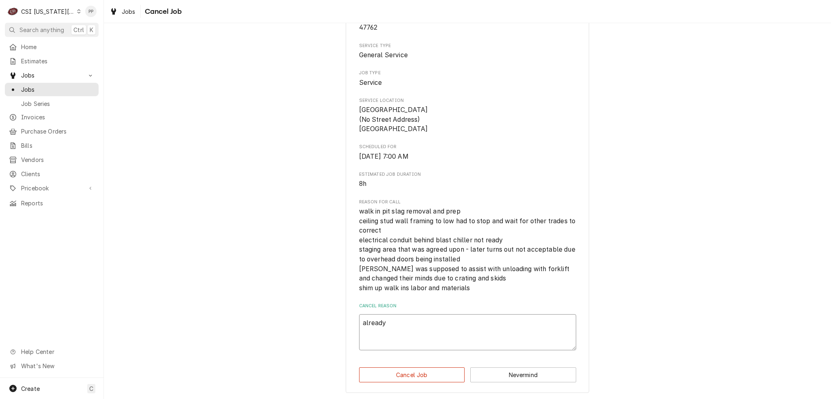
type textarea "x"
type textarea "already"
type textarea "x"
type textarea "already b"
type textarea "x"
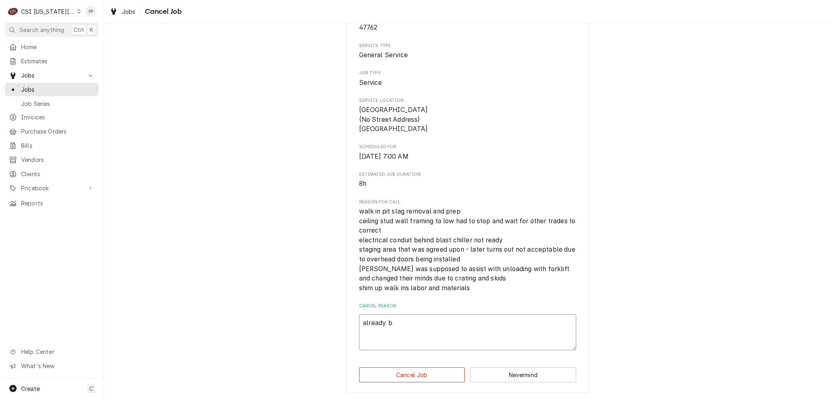
type textarea "already bi"
type textarea "x"
type textarea "already bil"
type textarea "x"
type textarea "already bill"
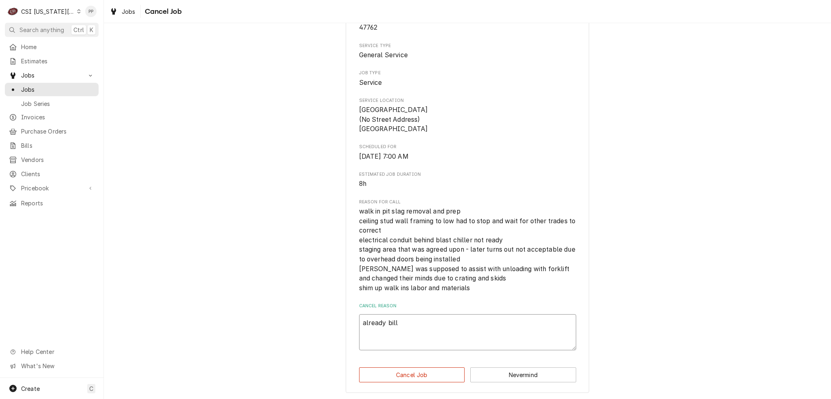
type textarea "x"
type textarea "already bille"
type textarea "x"
type textarea "already billed"
type textarea "x"
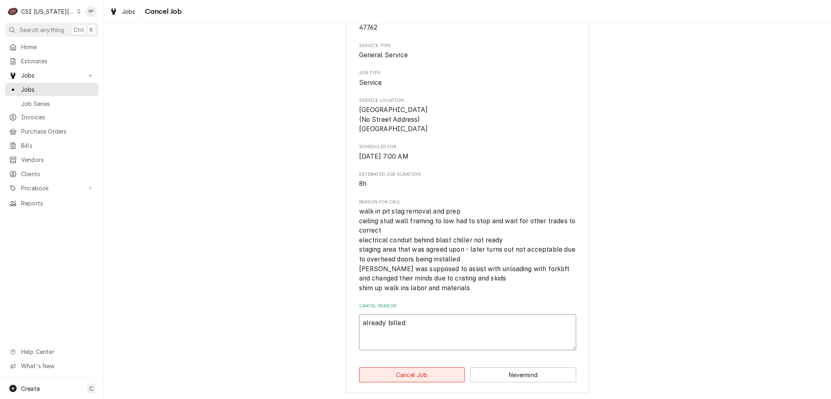
type textarea "already billed"
click at [428, 369] on button "Cancel Job" at bounding box center [412, 374] width 106 height 15
type textarea "x"
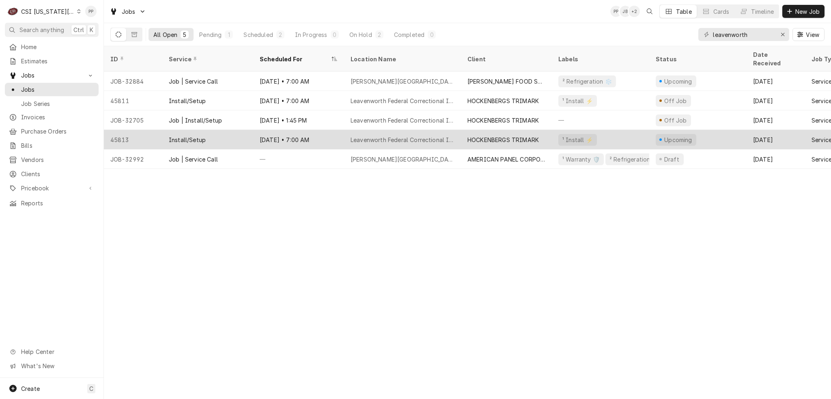
click at [418, 135] on div "Leavenworth Federal Correctional Institution" at bounding box center [402, 139] width 104 height 9
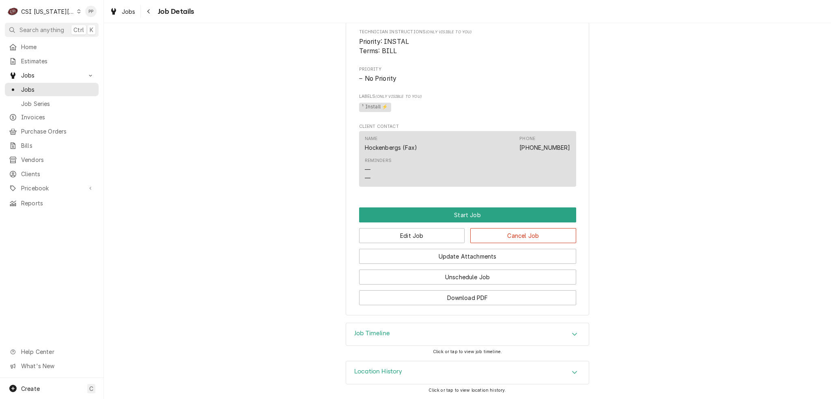
scroll to position [414, 0]
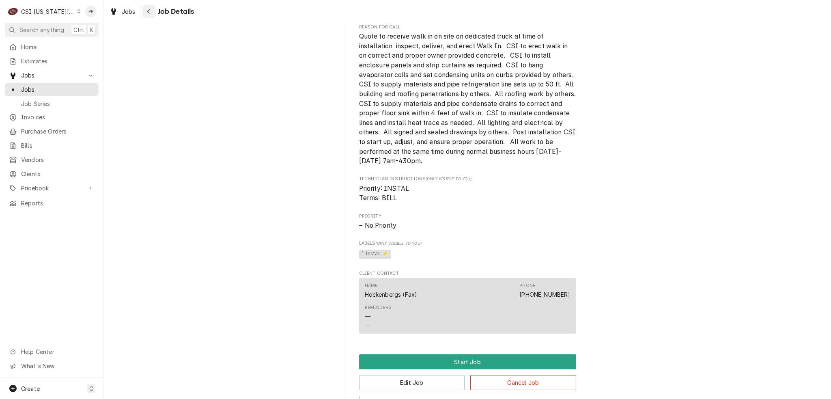
click at [148, 10] on icon "Navigate back" at bounding box center [148, 11] width 2 height 4
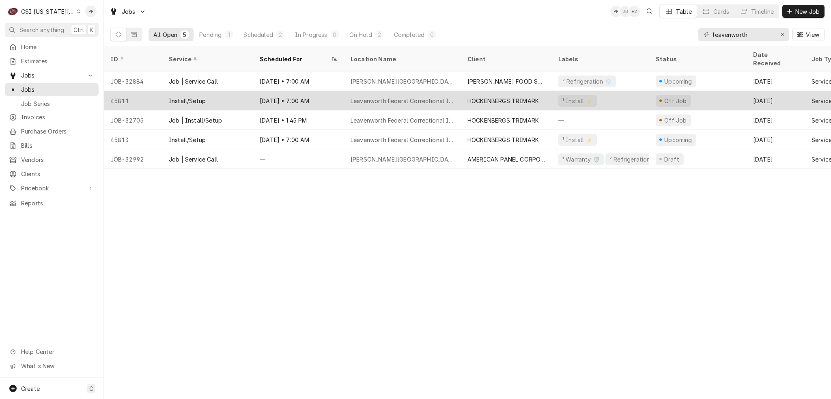
click at [380, 97] on div "Leavenworth Federal Correctional Institution" at bounding box center [402, 101] width 104 height 9
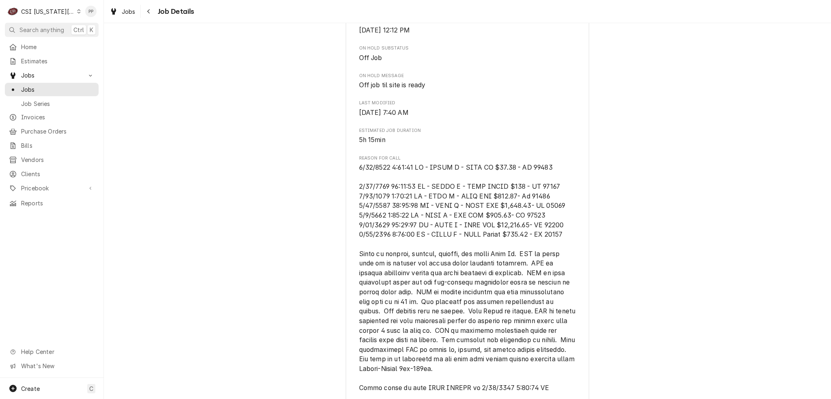
scroll to position [527, 0]
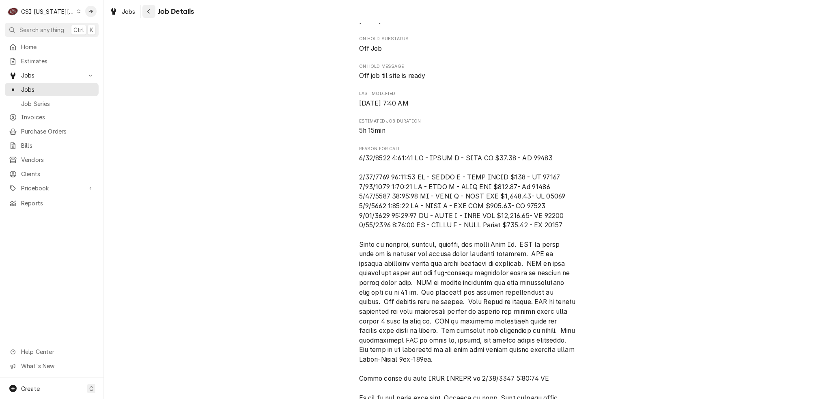
click at [145, 11] on div "Navigate back" at bounding box center [149, 11] width 8 height 8
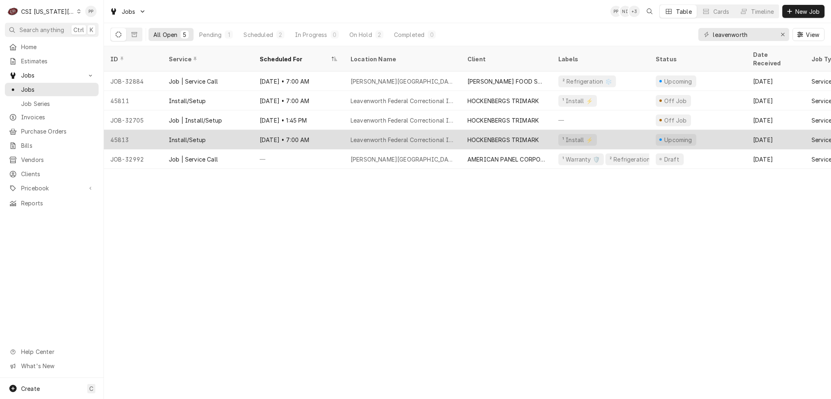
click at [219, 133] on div "Install/Setup" at bounding box center [207, 139] width 91 height 19
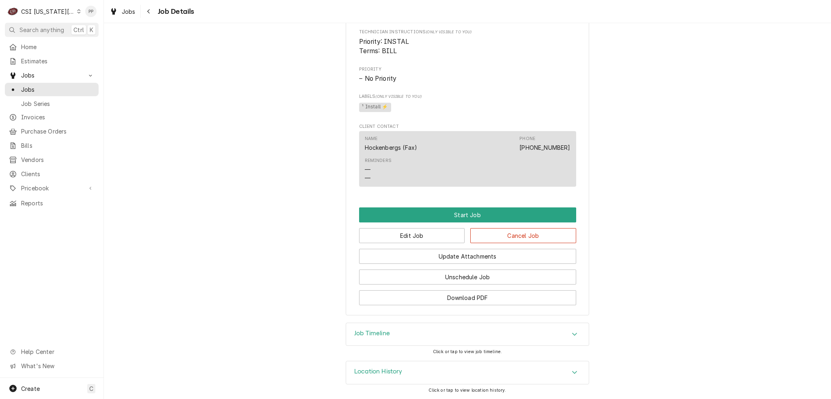
scroll to position [576, 0]
click at [520, 235] on button "Cancel Job" at bounding box center [523, 235] width 106 height 15
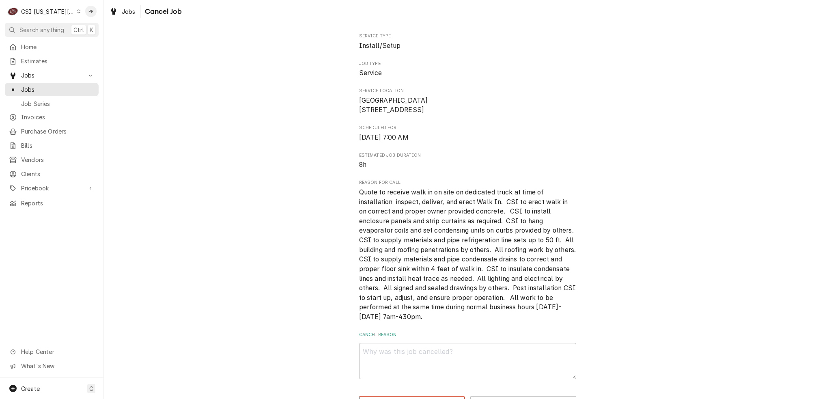
scroll to position [130, 0]
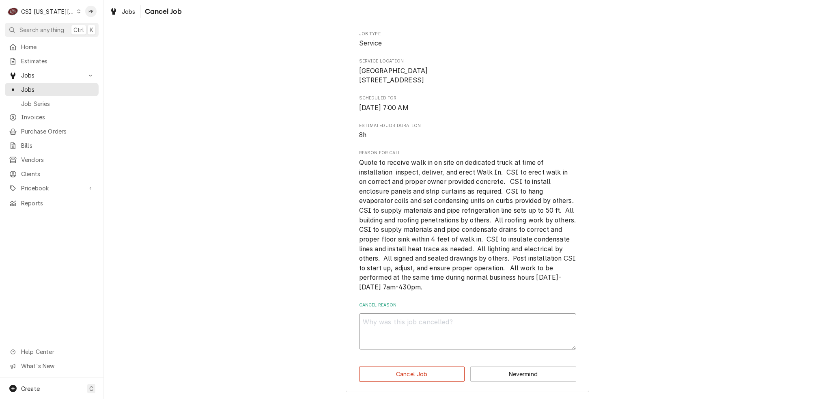
click at [396, 338] on textarea "Cancel Reason" at bounding box center [467, 331] width 217 height 36
type textarea "x"
type textarea "n"
type textarea "x"
type textarea "no"
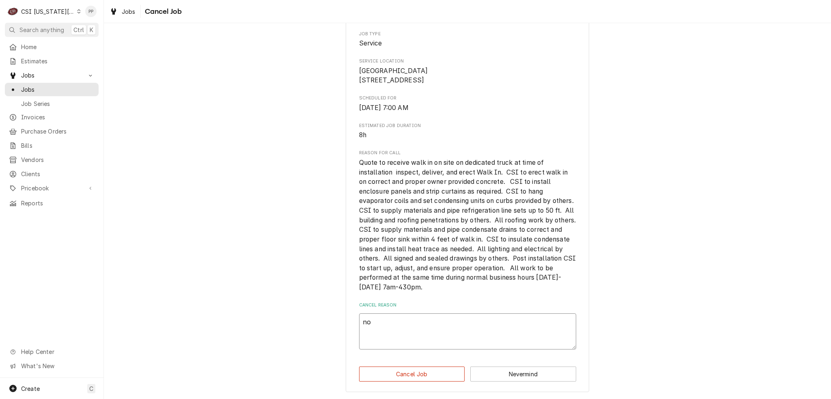
type textarea "x"
type textarea "not"
type textarea "x"
type textarea "not"
type textarea "x"
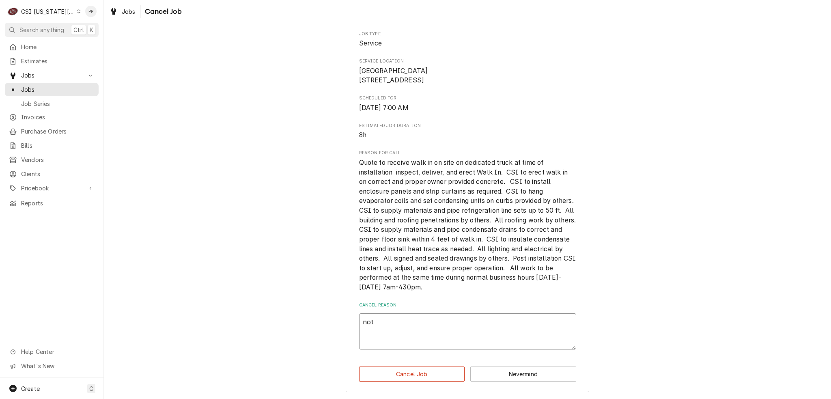
type textarea "not n"
type textarea "x"
type textarea "not ne"
type textarea "x"
type textarea "not nee"
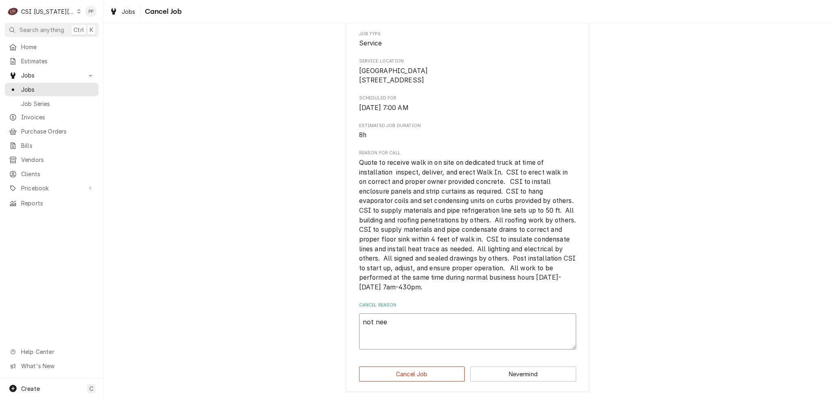
type textarea "x"
type textarea "not need"
type textarea "x"
type textarea "not neede"
type textarea "x"
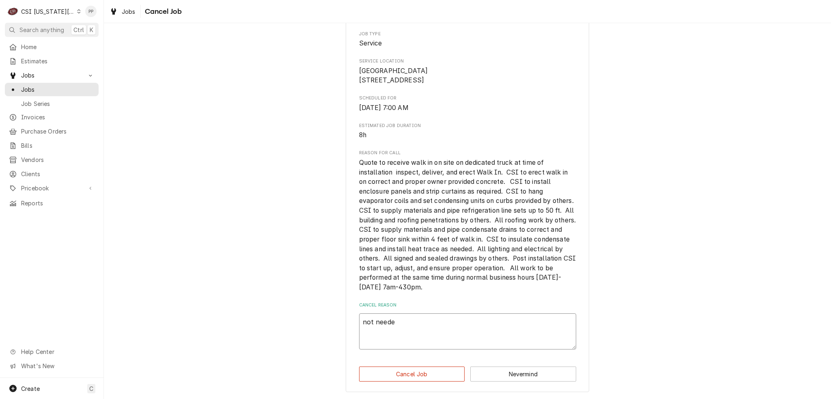
type textarea "not needed"
type textarea "x"
type textarea "not needed"
click at [411, 368] on button "Cancel Job" at bounding box center [412, 373] width 106 height 15
type textarea "x"
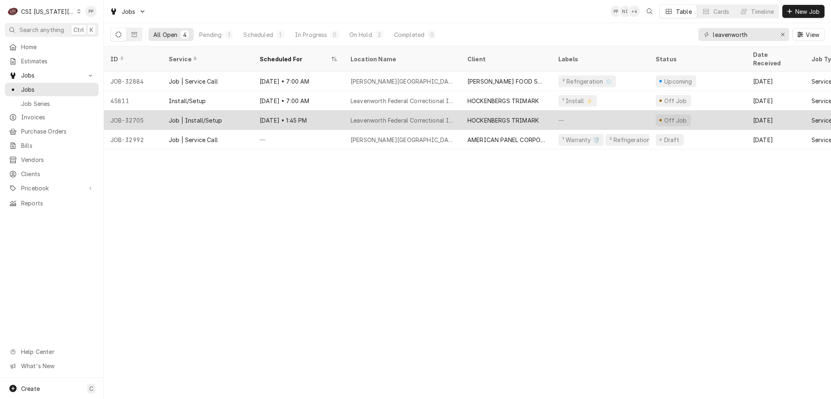
click at [520, 110] on div "HOCKENBERGS TRIMARK" at bounding box center [506, 119] width 91 height 19
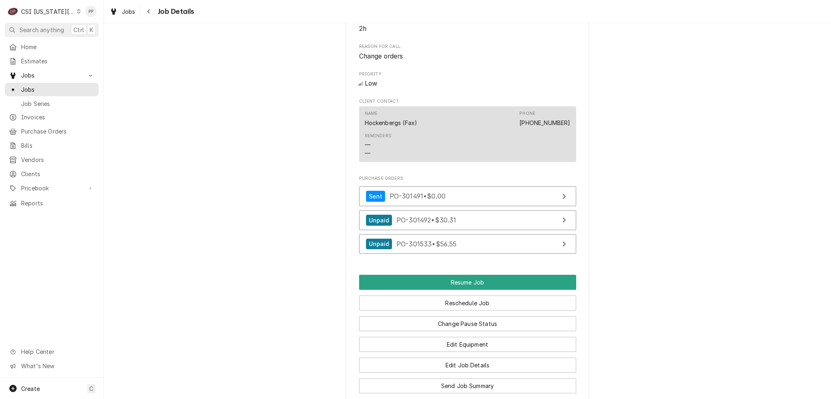
scroll to position [705, 0]
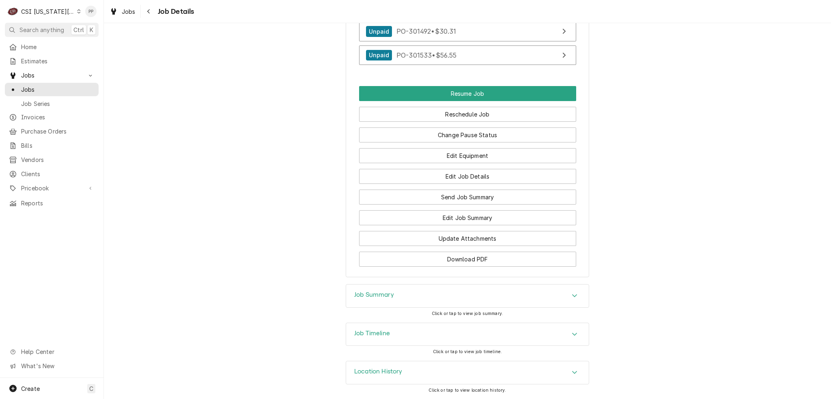
click at [572, 296] on icon "Accordion Header" at bounding box center [574, 295] width 5 height 3
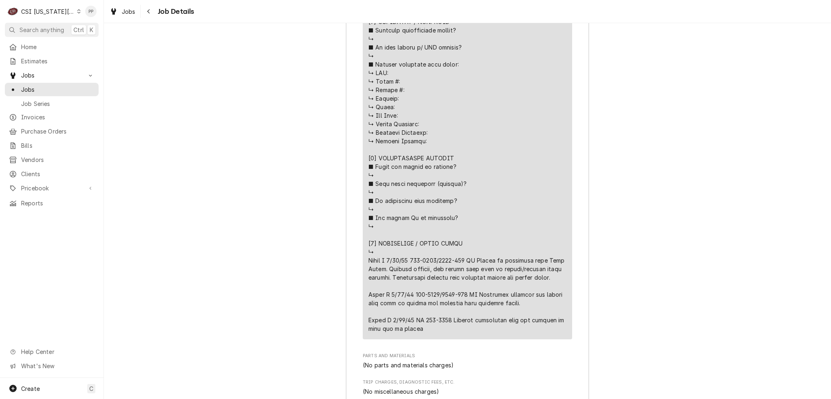
scroll to position [1354, 0]
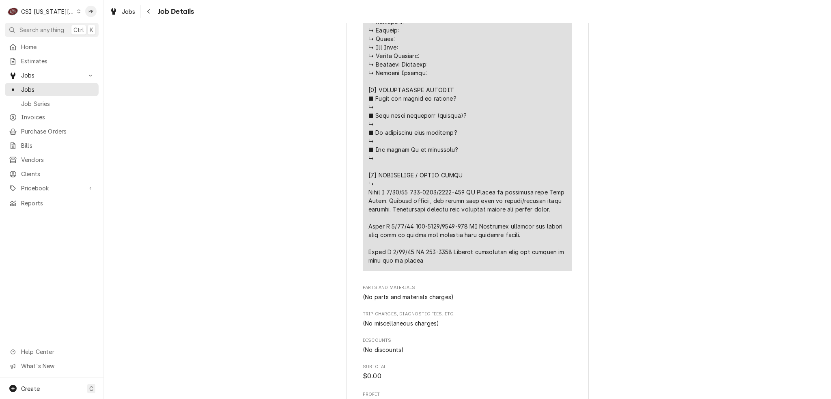
click at [399, 231] on div "Line Item" at bounding box center [467, 69] width 198 height 392
drag, startPoint x: 459, startPoint y: 247, endPoint x: 539, endPoint y: 264, distance: 81.4
click at [539, 264] on div "Line Item" at bounding box center [467, 69] width 198 height 392
click at [533, 262] on div "Line Item" at bounding box center [467, 69] width 198 height 392
drag, startPoint x: 386, startPoint y: 272, endPoint x: 473, endPoint y: 284, distance: 88.0
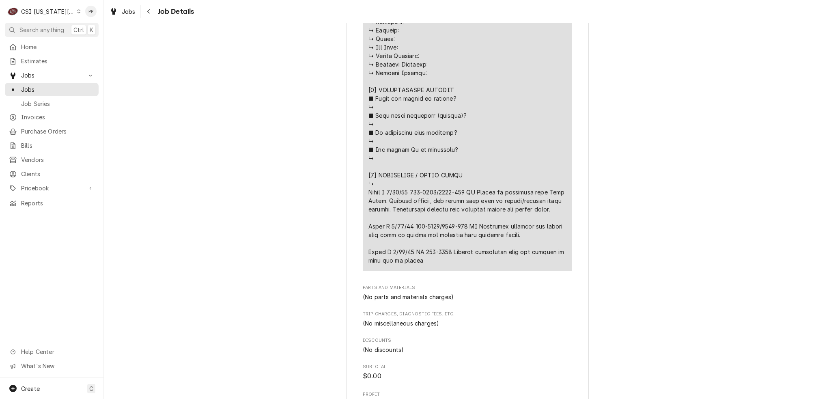
click at [474, 264] on div "Line Item" at bounding box center [467, 69] width 198 height 392
click at [472, 264] on div "Line Item" at bounding box center [467, 69] width 198 height 392
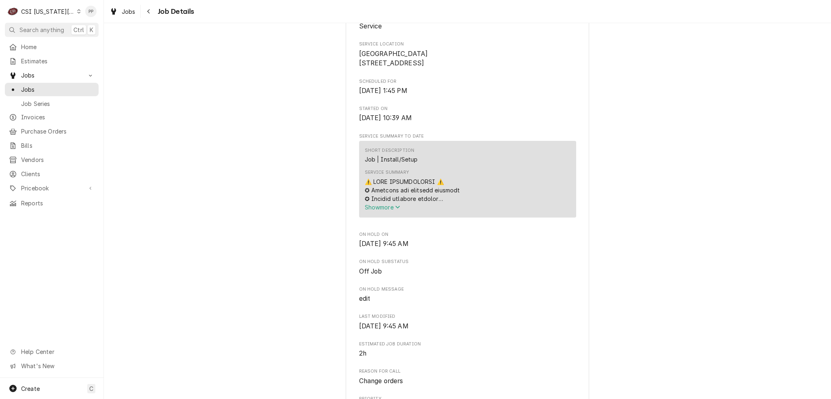
scroll to position [0, 0]
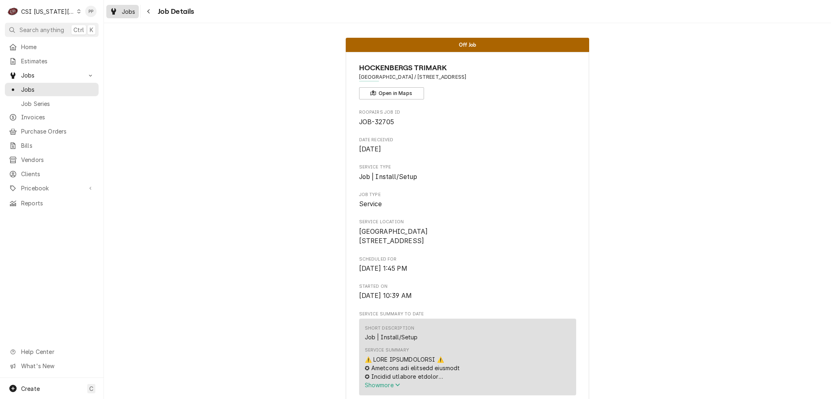
click at [127, 13] on span "Jobs" at bounding box center [129, 11] width 14 height 9
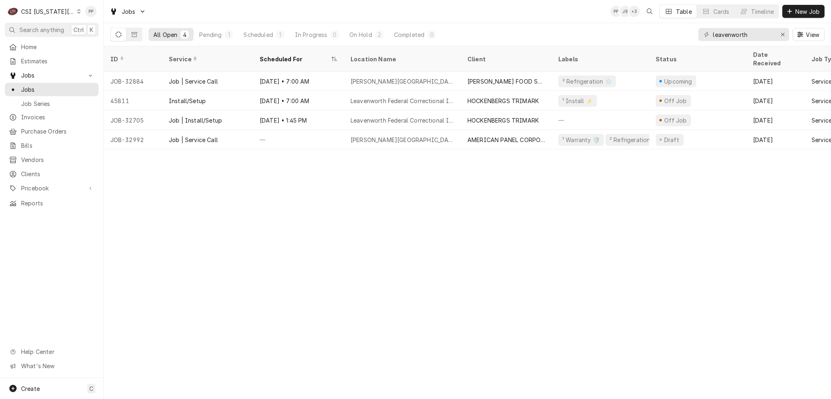
click at [788, 36] on div "leavenworth View" at bounding box center [761, 34] width 126 height 23
click at [785, 36] on div "Erase input" at bounding box center [782, 34] width 8 height 8
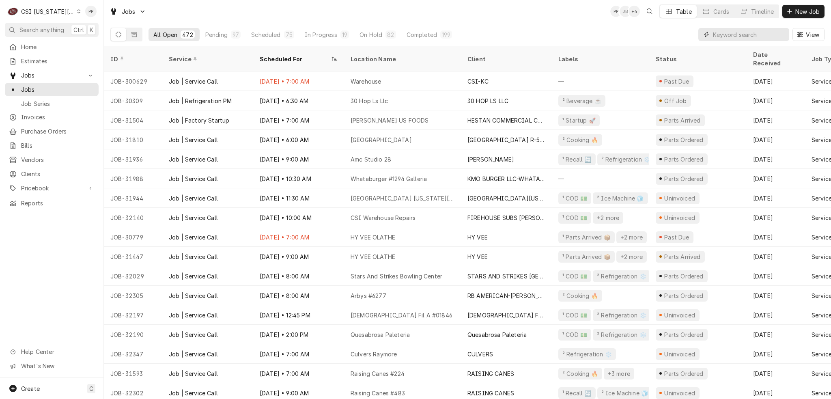
click at [750, 30] on input "Dynamic Content Wrapper" at bounding box center [749, 34] width 72 height 13
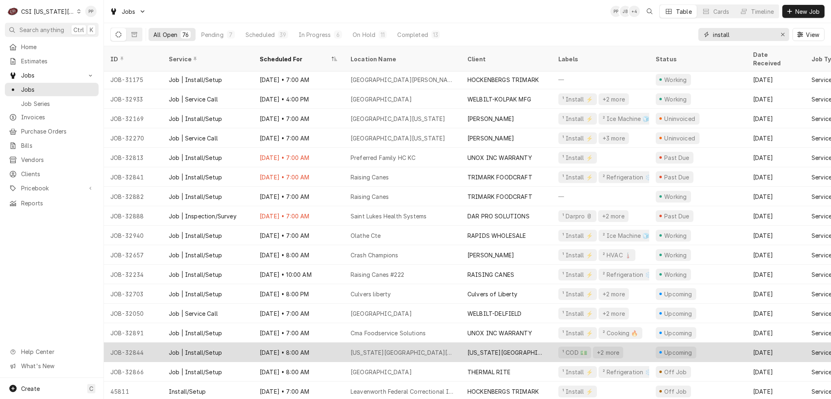
scroll to position [224, 0]
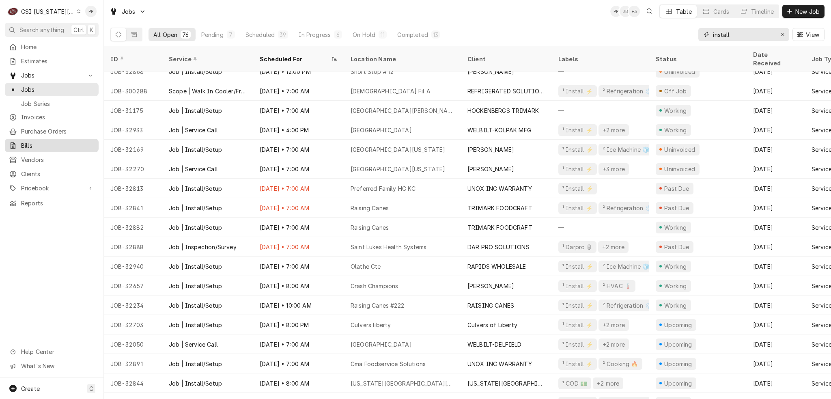
type input "install"
click at [779, 34] on div "Erase input" at bounding box center [782, 34] width 8 height 8
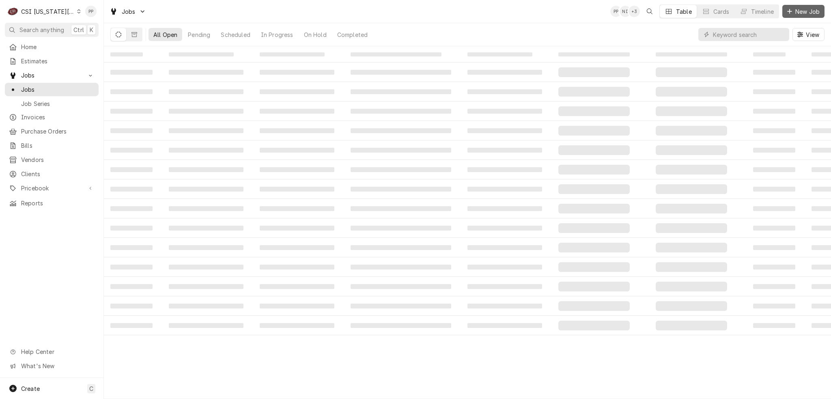
click at [796, 9] on span "New Job" at bounding box center [807, 11] width 28 height 9
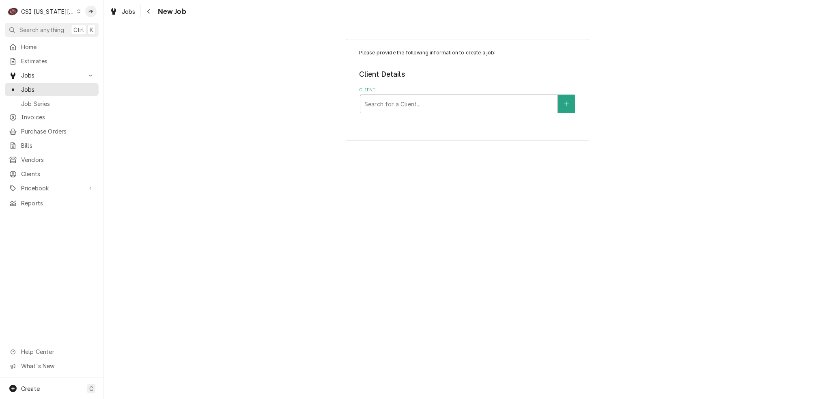
click at [409, 105] on div "Client" at bounding box center [458, 104] width 189 height 15
type input "pembroke"
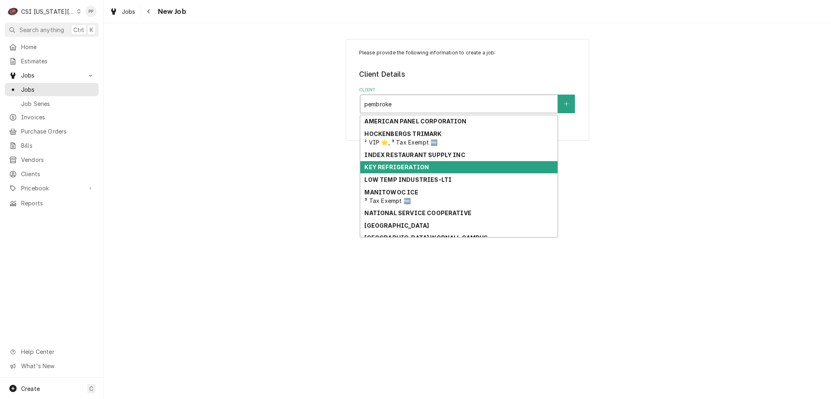
scroll to position [19, 0]
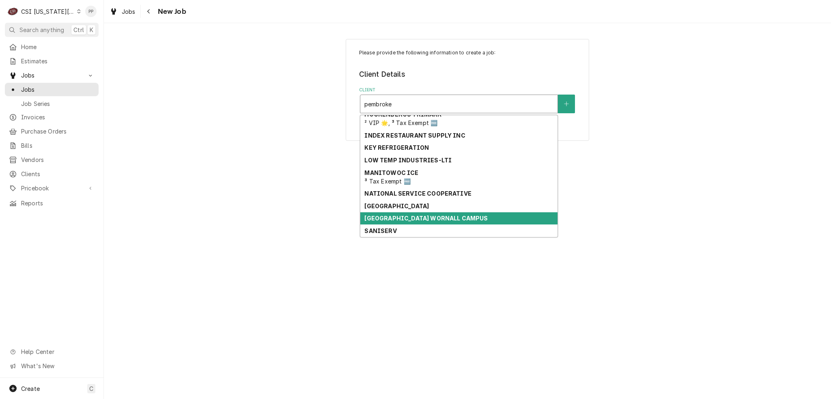
click at [444, 216] on strong "[GEOGRAPHIC_DATA] WORNALL CAMPUS" at bounding box center [425, 218] width 123 height 7
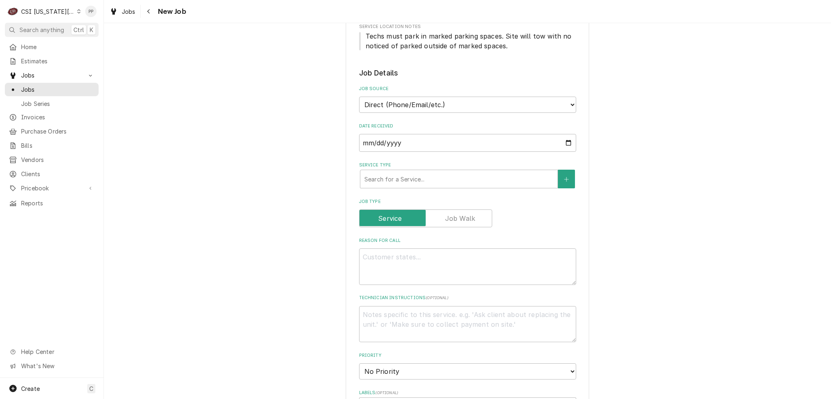
scroll to position [203, 0]
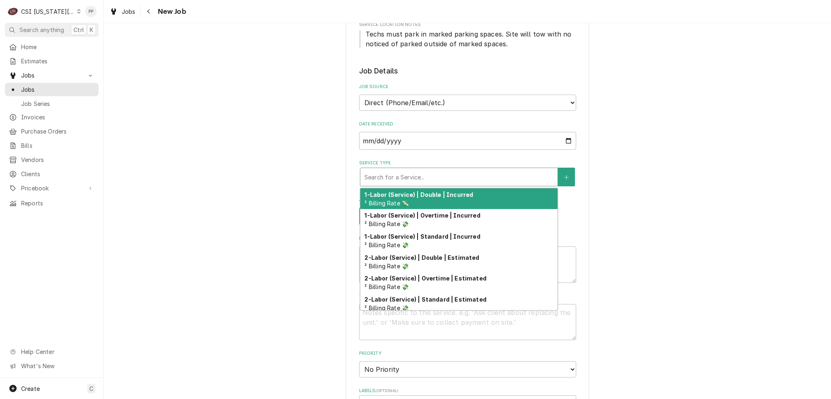
click at [414, 179] on div "Service Type" at bounding box center [458, 177] width 189 height 15
type textarea "x"
type input "j"
type textarea "x"
type input "jo"
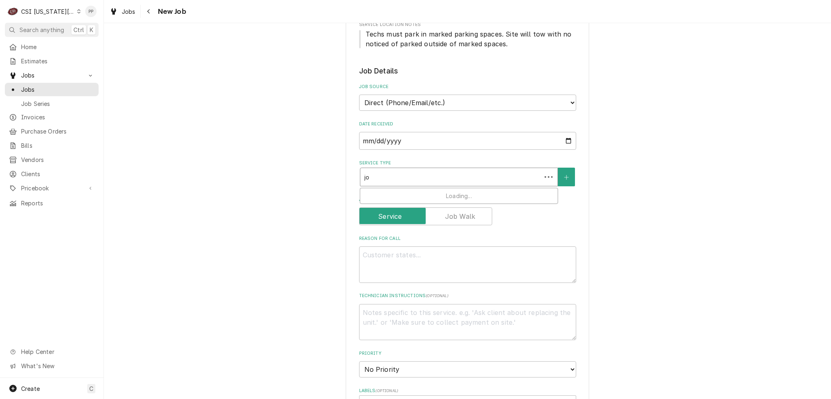
type textarea "x"
type input "job"
type textarea "x"
type input "job"
type textarea "x"
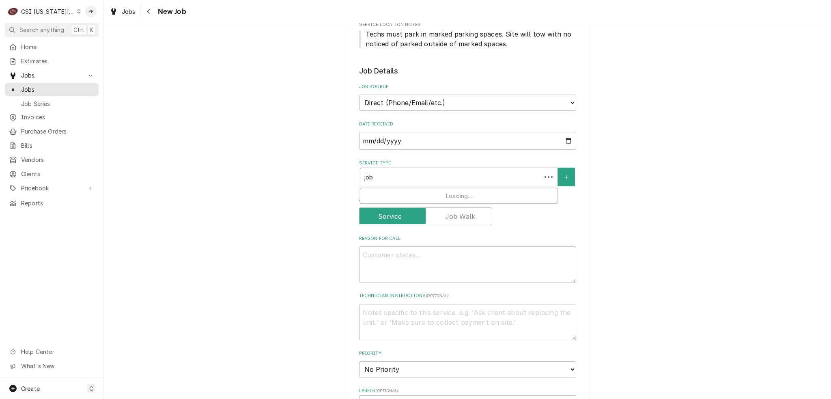
type input "job s"
type textarea "x"
type input "job se"
type textarea "x"
type input "job ser"
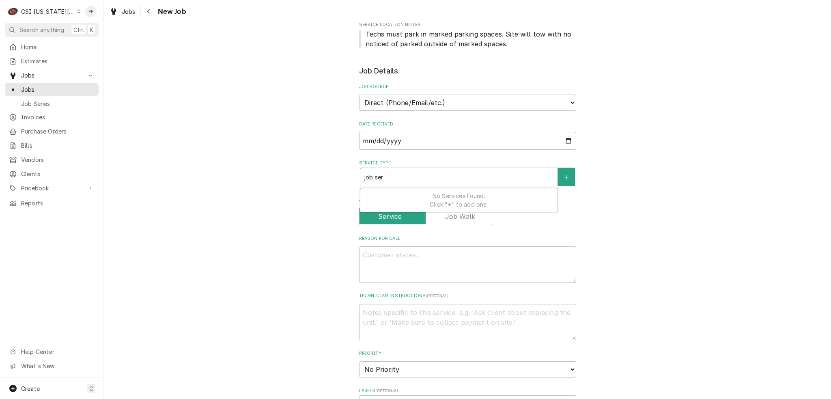
type textarea "x"
type input "job serv"
type textarea "x"
type input "job servi"
type textarea "x"
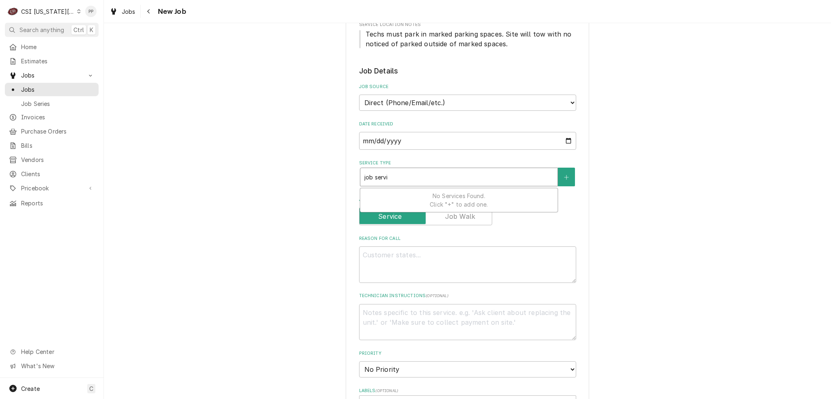
type input "job servic"
type textarea "x"
type input "job service"
type textarea "x"
type input "job service"
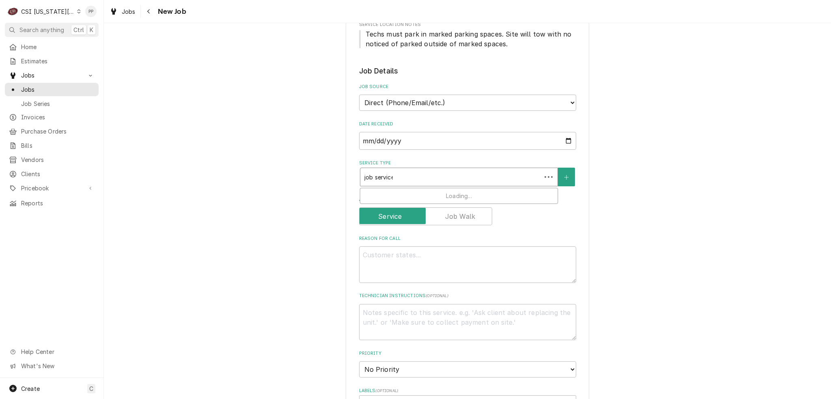
type textarea "x"
type input "job service c"
type textarea "x"
type input "job service ca"
type textarea "x"
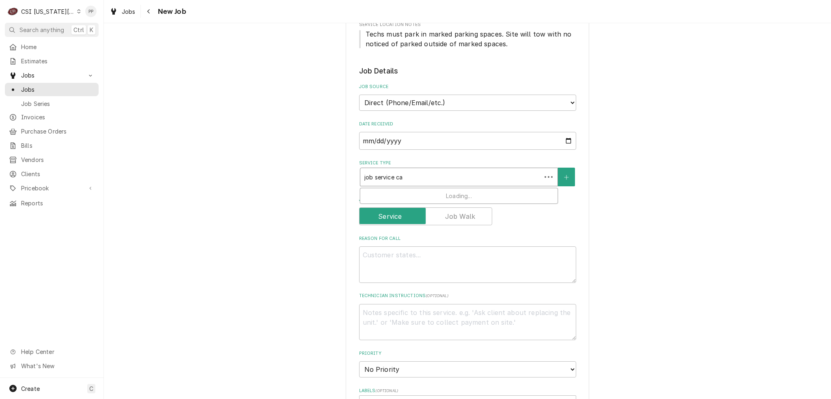
type input "job service cal"
type textarea "x"
type input "job service call"
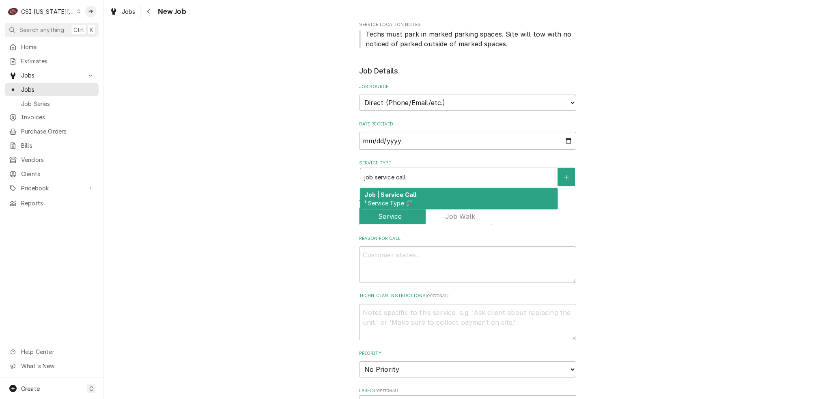
click at [413, 195] on div "Job | Service Call ¹ Service Type 🛠️" at bounding box center [458, 198] width 197 height 21
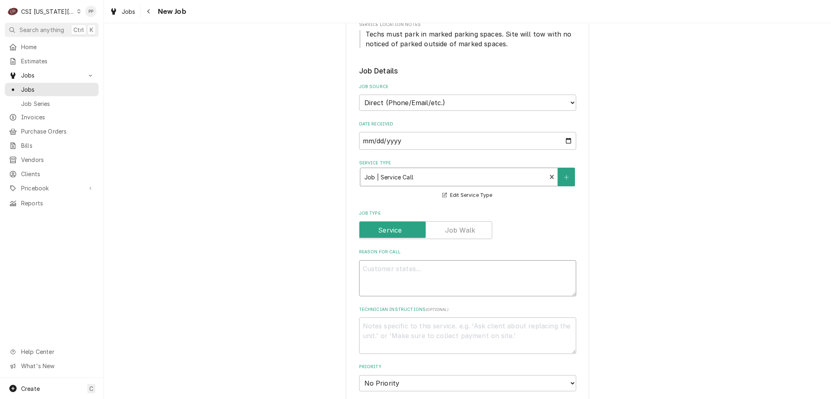
click at [408, 273] on textarea "Reason For Call" at bounding box center [467, 278] width 217 height 36
click at [453, 175] on div "Service Type" at bounding box center [453, 177] width 178 height 15
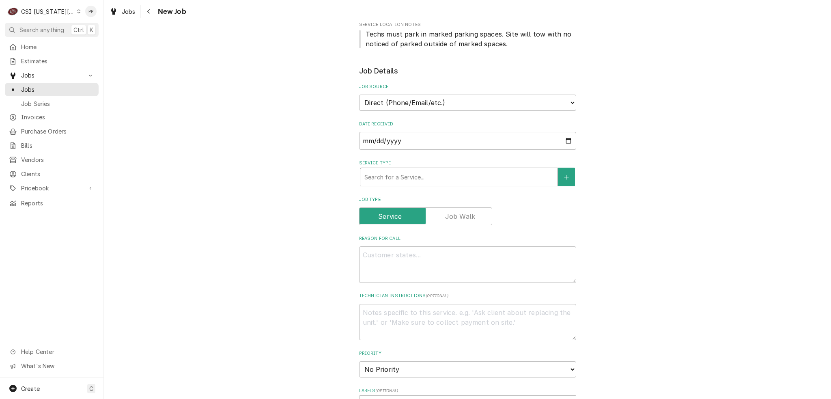
click at [527, 175] on div "Service Type" at bounding box center [458, 177] width 189 height 15
type textarea "x"
type input "j"
type textarea "x"
type input "jo"
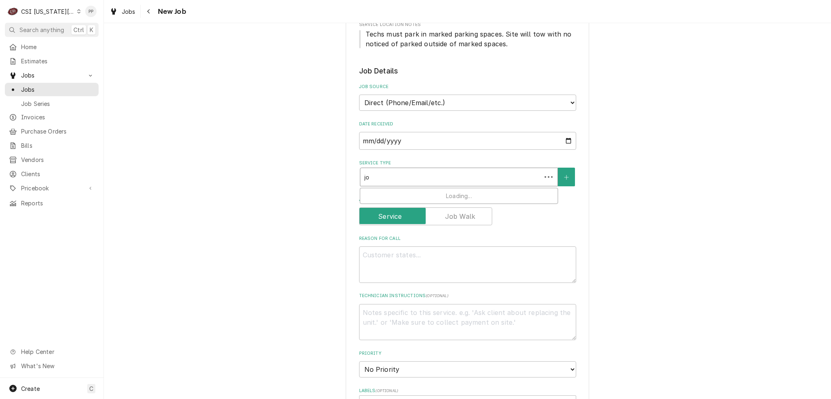
type textarea "x"
type input "job"
type textarea "x"
type input "job"
type textarea "x"
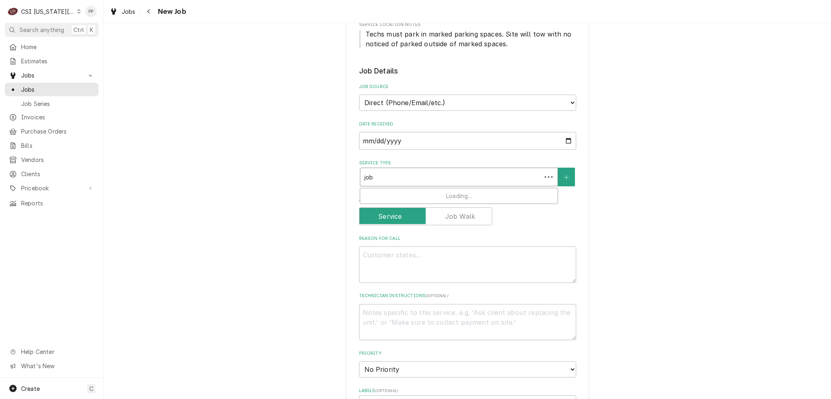
type input "job i"
type textarea "x"
type input "job in"
type textarea "x"
type input "job ins"
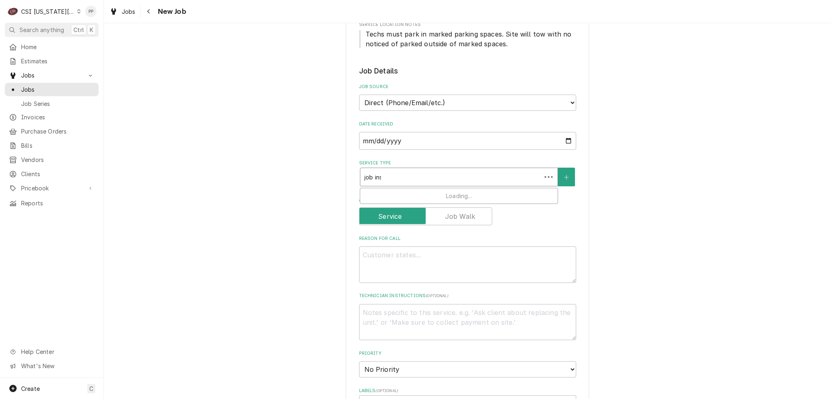
type textarea "x"
type input "job inst"
type textarea "x"
type input "job insta"
type textarea "x"
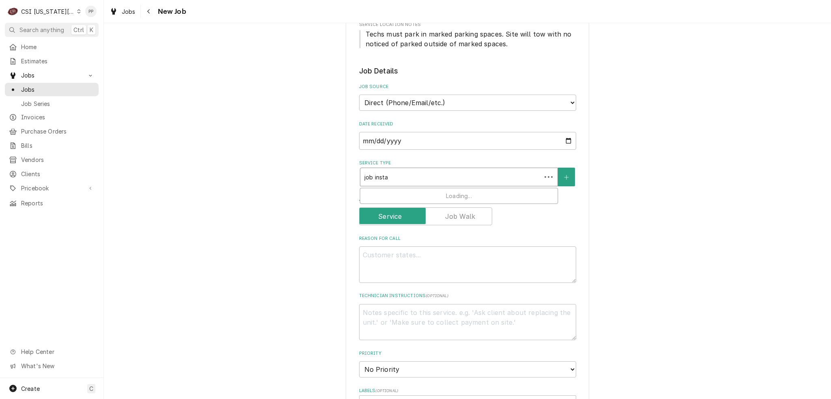
type input "job instal"
type textarea "x"
type input "job install"
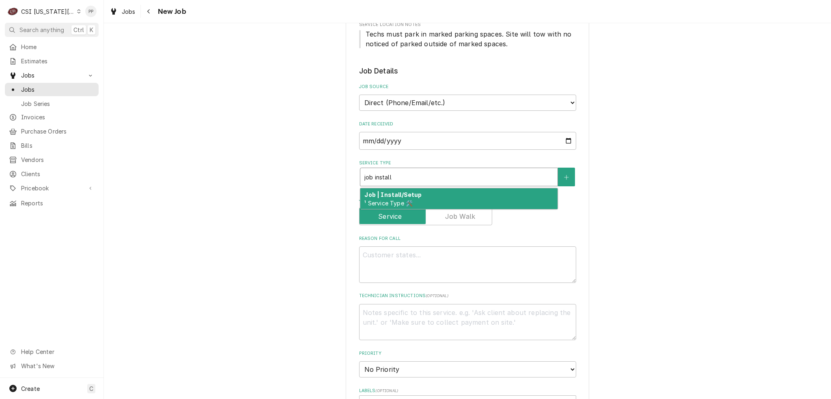
click at [451, 195] on div "Job | Install/Setup ¹ Service Type 🛠️" at bounding box center [458, 198] width 197 height 21
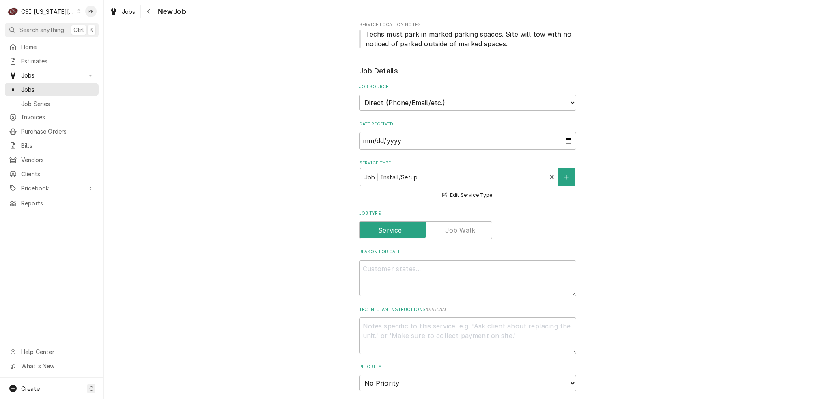
click at [436, 258] on div "Reason For Call" at bounding box center [467, 272] width 217 height 47
click at [454, 275] on textarea "Reason For Call" at bounding box center [467, 278] width 217 height 36
type textarea "x"
type textarea "N"
type textarea "x"
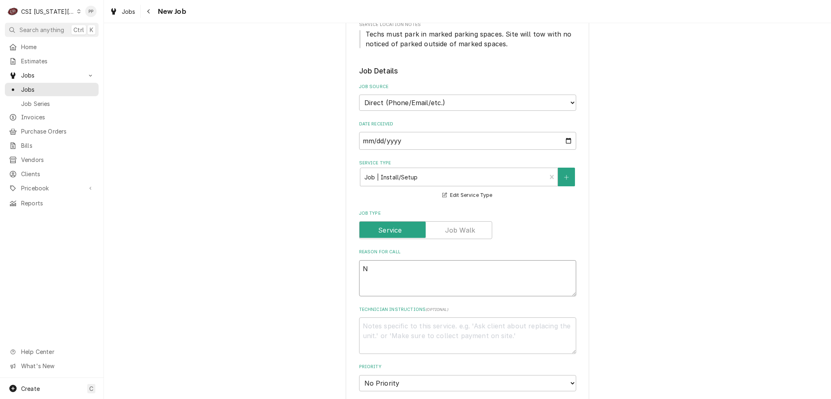
type textarea "NE"
type textarea "x"
type textarea "NEe"
type textarea "x"
type textarea "NE"
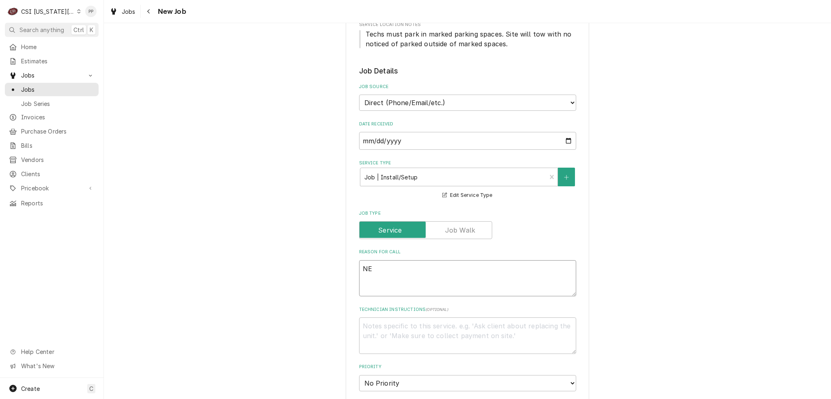
type textarea "x"
type textarea "N"
type textarea "x"
type textarea "Ne"
type textarea "x"
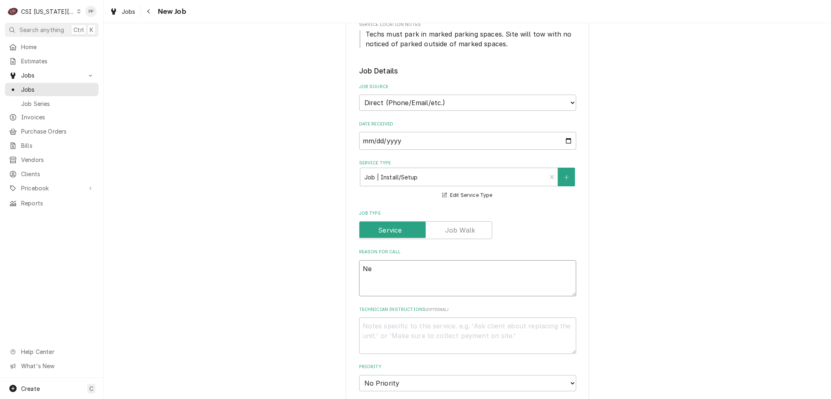
type textarea "Nee"
type textarea "x"
type textarea "Need"
type textarea "x"
type textarea "Need"
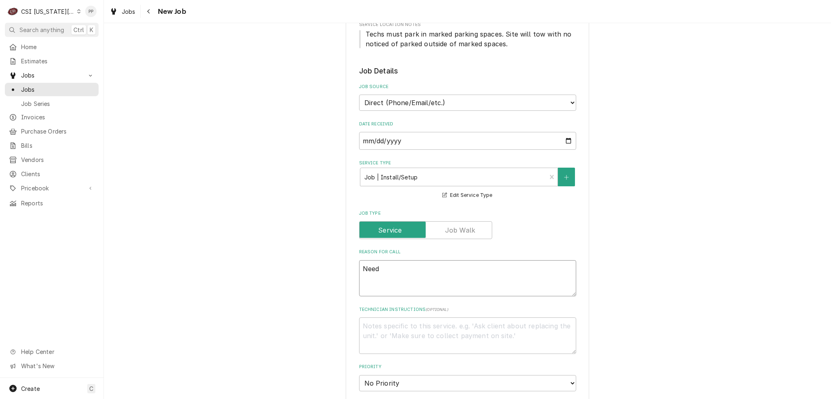
type textarea "x"
type textarea "Need t"
type textarea "x"
type textarea "Need to"
type textarea "x"
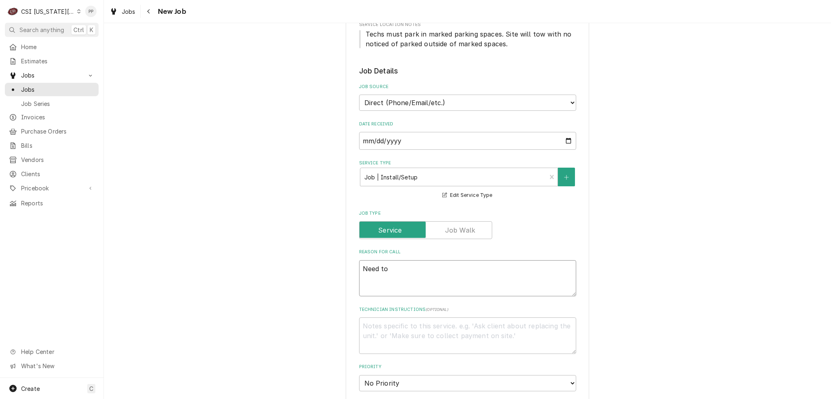
type textarea "Need to"
type textarea "x"
type textarea "Need to i"
type textarea "x"
type textarea "Need to in"
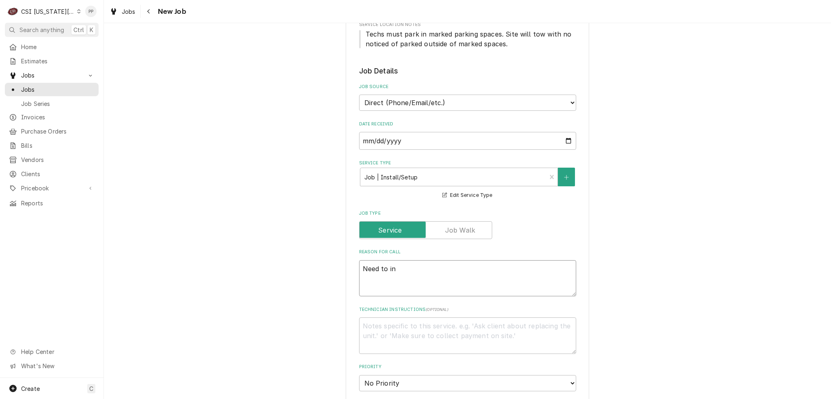
type textarea "x"
type textarea "Need to ins"
type textarea "x"
type textarea "Need to inst"
type textarea "x"
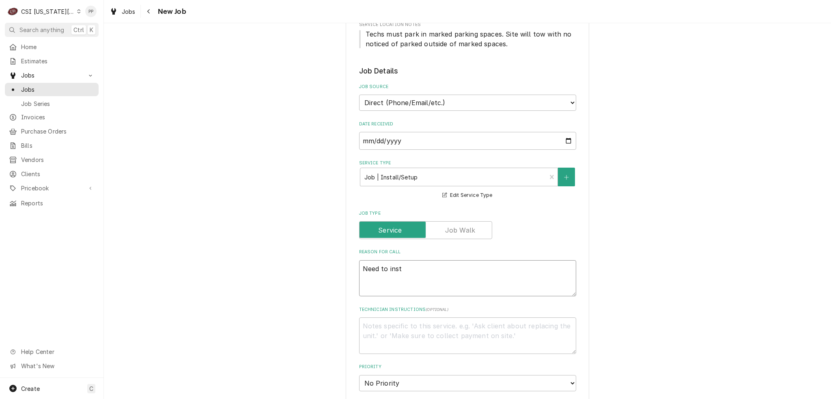
type textarea "Need to insta"
type textarea "x"
type textarea "Need to instal"
type textarea "x"
type textarea "Need to install"
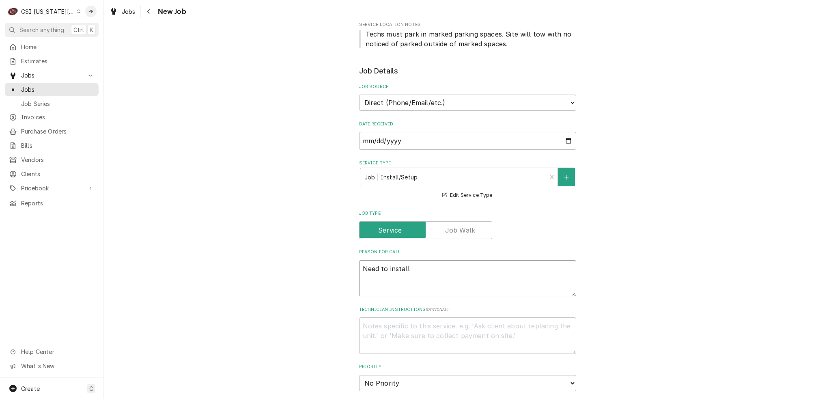
type textarea "x"
type textarea "Need to install"
type textarea "x"
type textarea "Need to install s"
type textarea "x"
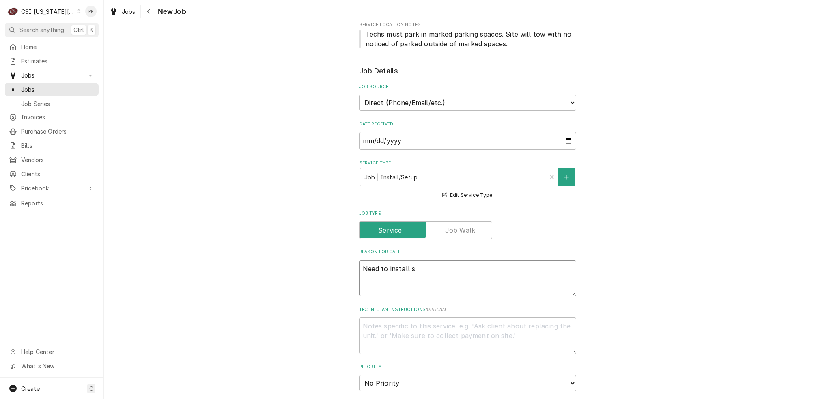
type textarea "Need to install st"
type textarea "x"
type textarea "Need to install str"
type textarea "x"
type textarea "Need to install stri"
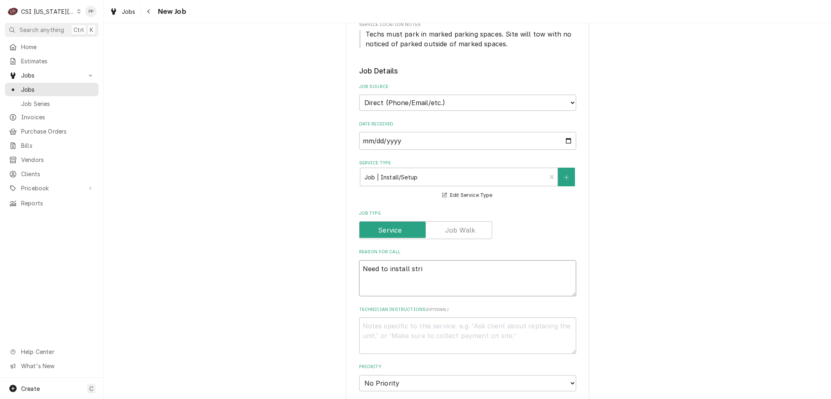
type textarea "x"
type textarea "Need to install strip"
type textarea "x"
type textarea "Need to install strip"
type textarea "x"
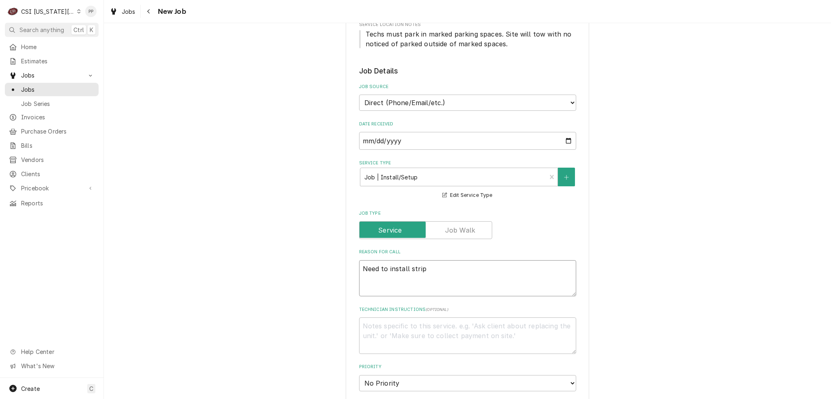
type textarea "Need to install strip c"
type textarea "x"
type textarea "Need to install strip cu"
type textarea "x"
type textarea "Need to install strip cur"
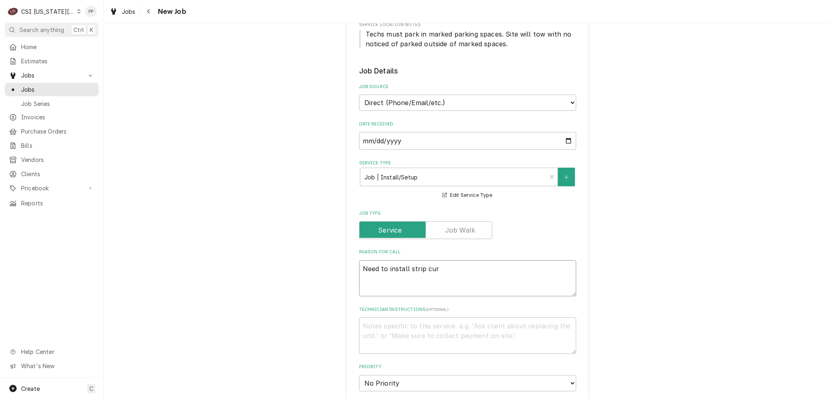
type textarea "x"
type textarea "Need to install strip curt"
type textarea "x"
type textarea "Need to install strip curti"
type textarea "x"
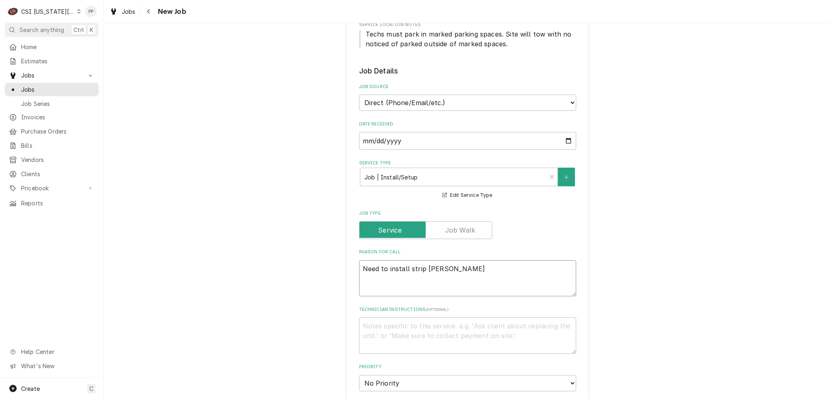
type textarea "Need to install strip curtia"
type textarea "x"
type textarea "Need to install strip curtian"
type textarea "x"
type textarea "Need to install strip curtians"
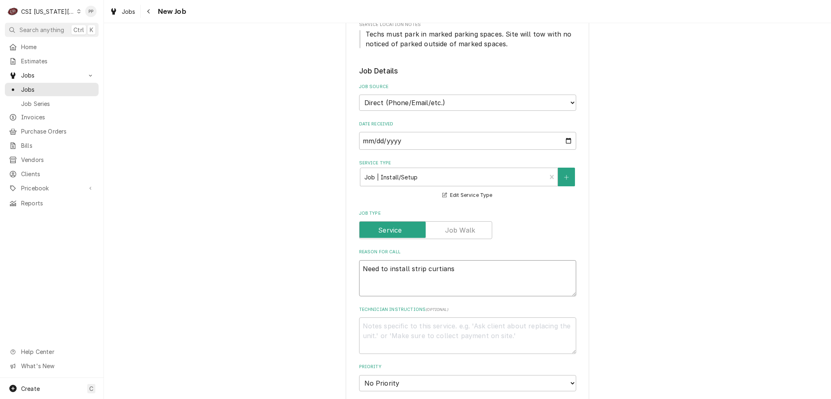
type textarea "x"
type textarea "Need to install strip curtians"
type textarea "x"
type textarea "Need to install strip curtians o"
type textarea "x"
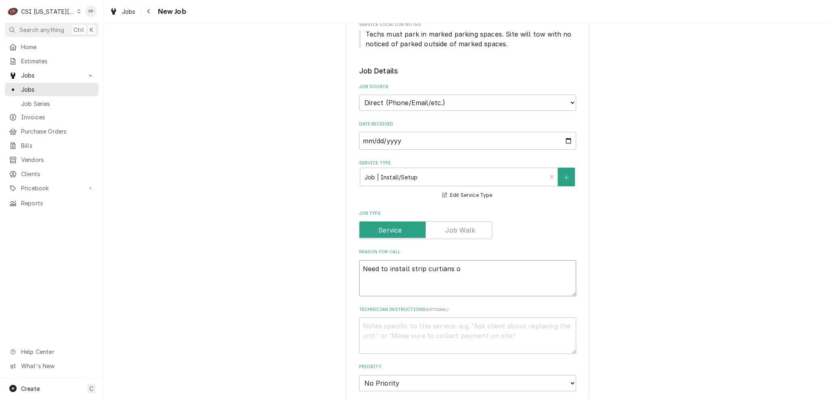
type textarea "Need to install strip curtians on"
type textarea "x"
type textarea "Need to install strip curtians on"
type textarea "x"
type textarea "Need to install strip curtians on w"
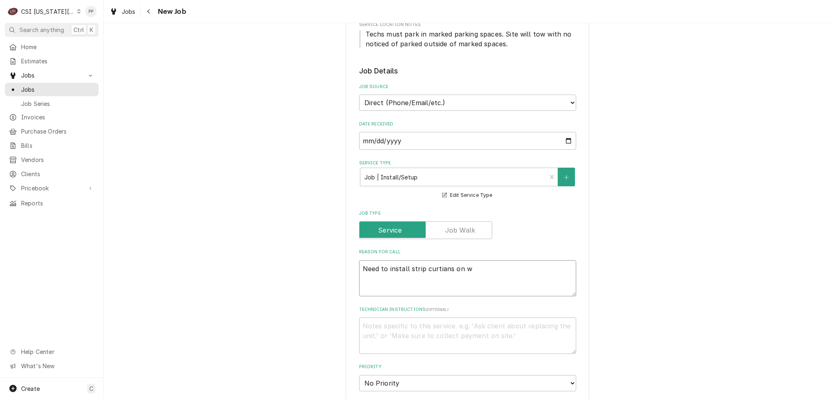
type textarea "x"
type textarea "Need to install strip curtians on wa"
type textarea "x"
type textarea "Need to install strip curtians on wal"
type textarea "x"
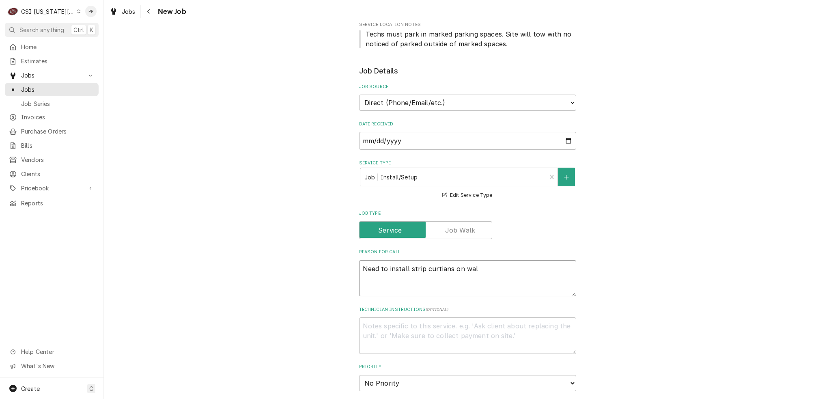
type textarea "Need to install strip curtians on wa"
type textarea "x"
type textarea "Need to install strip curtians on w"
type textarea "x"
type textarea "Need to install strip curtians on"
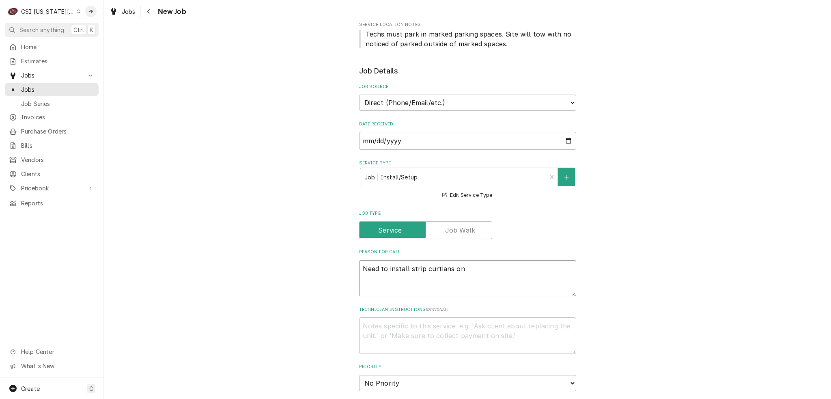
type textarea "x"
type textarea "Need to install strip curtians on"
type textarea "x"
type textarea "Need to install strip curtians o"
type textarea "x"
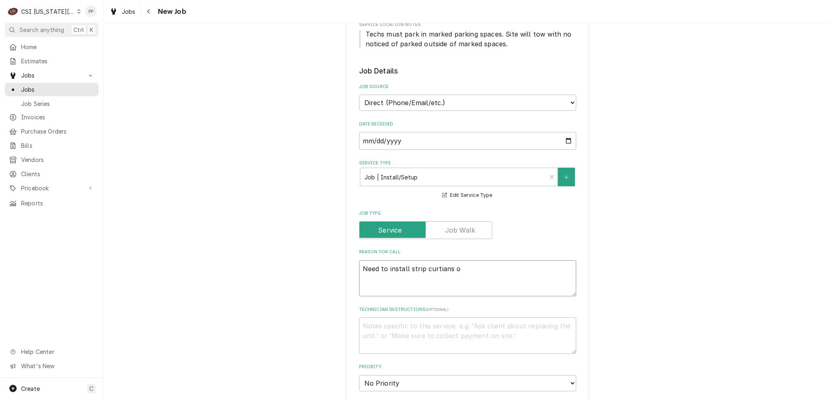
type textarea "Need to install strip curtians"
type textarea "x"
type textarea "Need to install strip curtians"
type textarea "x"
type textarea "Need to install strip curtian"
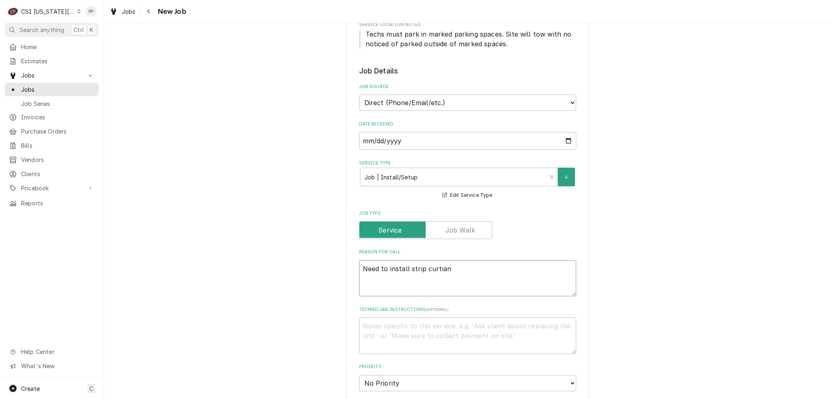
type textarea "x"
type textarea "Need to install strip curtia"
type textarea "x"
type textarea "Need to install strip curti"
type textarea "x"
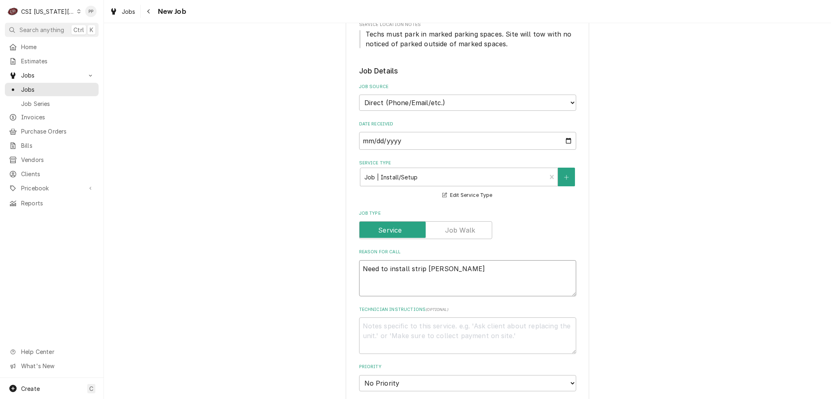
type textarea "Need to install strip curt"
type textarea "x"
type textarea "Need to install strip curta"
type textarea "x"
type textarea "Need to install strip curtai"
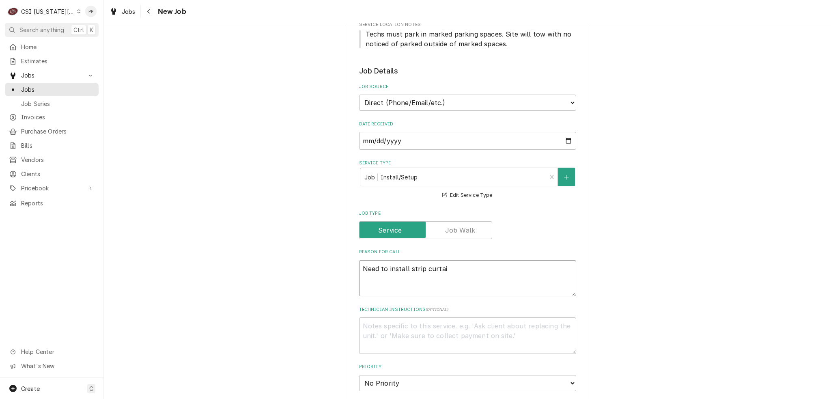
type textarea "x"
type textarea "Need to install strip curtain"
type textarea "x"
type textarea "Need to install strip curtains"
type textarea "x"
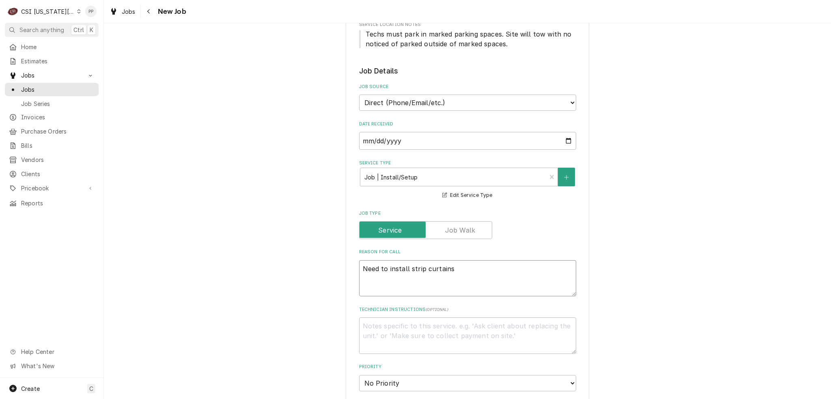
type textarea "Need to install strip curtains"
type textarea "x"
type textarea "Need to install strip curtains o"
type textarea "x"
type textarea "Need to install strip curtains on"
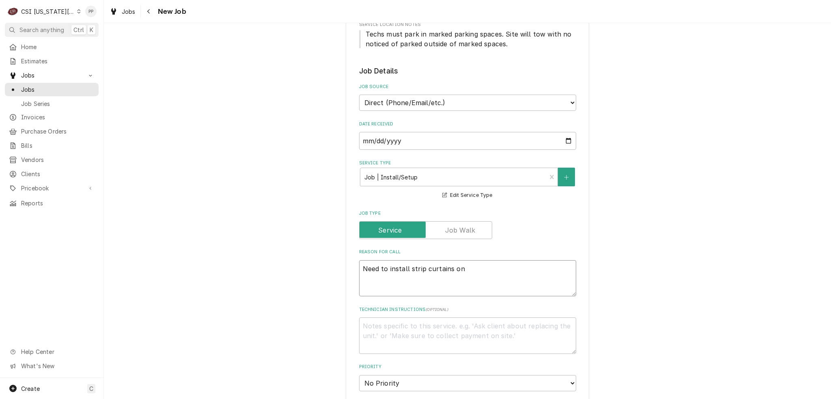
type textarea "x"
type textarea "Need to install strip curtains on"
type textarea "x"
type textarea "Need to install strip curtains on w"
type textarea "x"
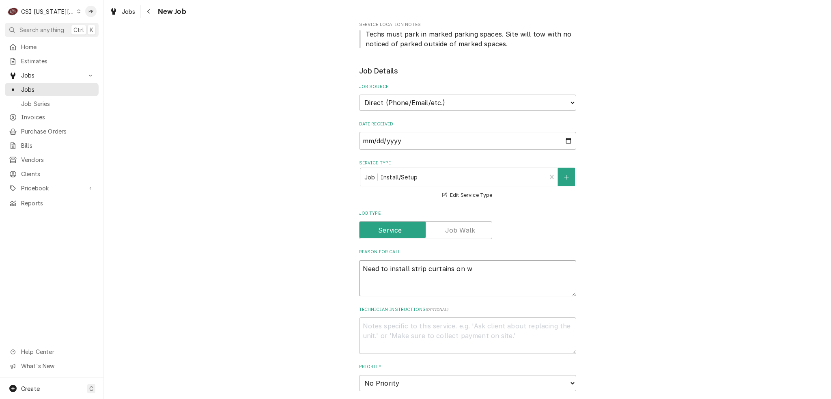
type textarea "Need to install strip curtains on wa"
type textarea "x"
type textarea "Need to install strip curtains on wal"
type textarea "x"
type textarea "Need to install strip curtains on walk"
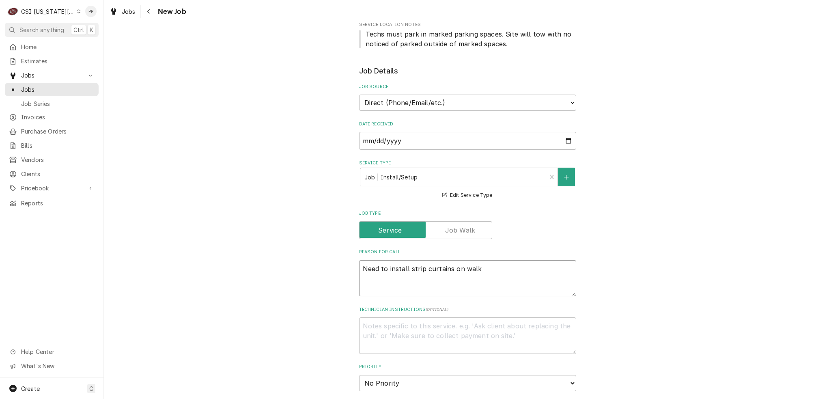
type textarea "x"
type textarea "Need to install strip curtains on walk"
type textarea "x"
type textarea "Need to install strip curtains on walk i"
type textarea "x"
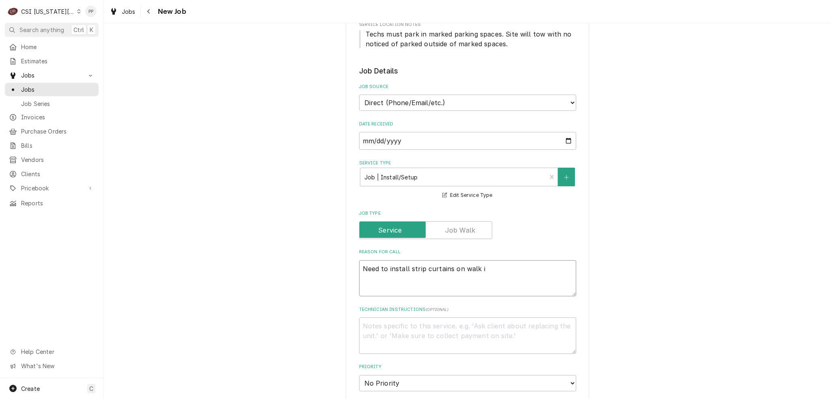
type textarea "Need to install strip curtains on walk in"
type textarea "x"
type textarea "Need to install strip curtains on walk in"
type textarea "x"
type textarea "Need to install strip curtains on walk in c"
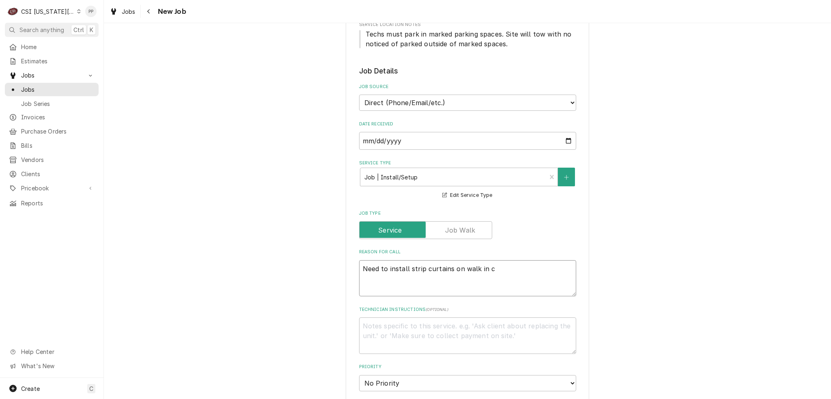
type textarea "x"
type textarea "Need to install strip curtains on walk in co"
type textarea "x"
type textarea "Need to install strip curtains on walk in coo"
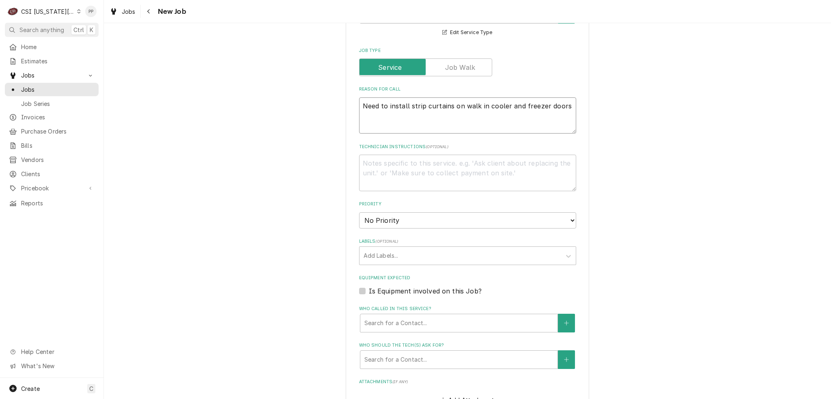
scroll to position [406, 0]
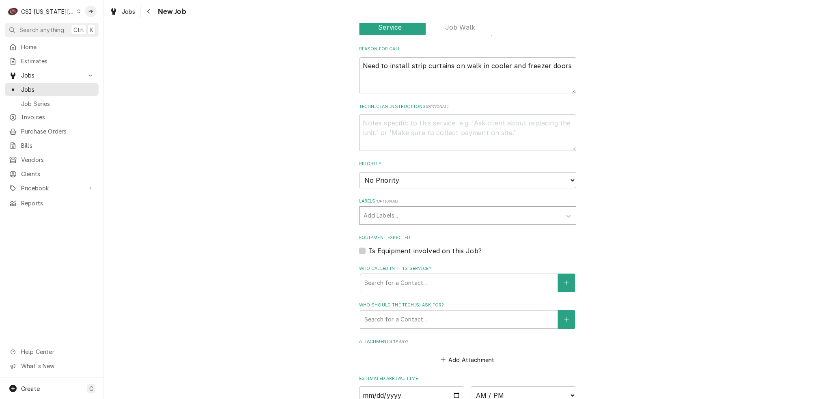
click at [419, 215] on div "Labels" at bounding box center [459, 215] width 193 height 15
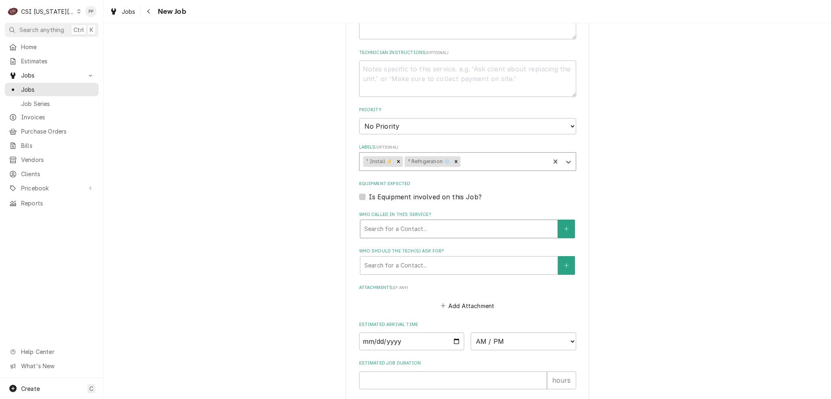
scroll to position [553, 0]
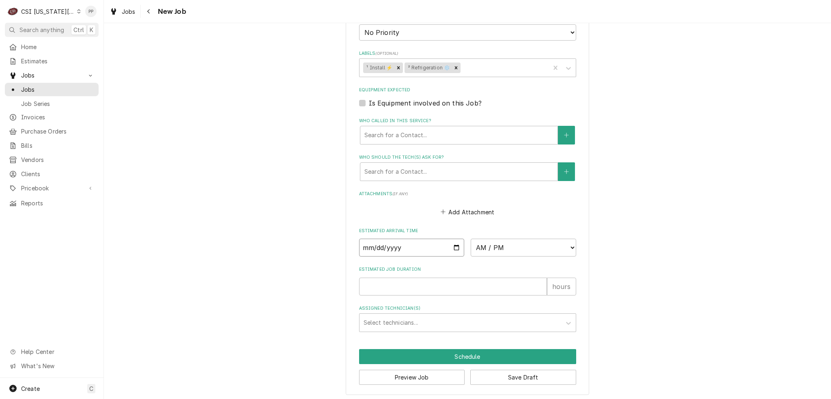
click at [450, 246] on input "Date" at bounding box center [411, 247] width 105 height 18
click at [462, 268] on label "Estimated Job Duration" at bounding box center [467, 269] width 217 height 6
click at [462, 277] on input "Estimated Job Duration" at bounding box center [453, 286] width 188 height 18
click at [483, 240] on select "AM / PM 6:00 AM 6:15 AM 6:30 AM 6:45 AM 7:00 AM 7:15 AM 7:30 AM 7:45 AM 8:00 AM…" at bounding box center [522, 247] width 105 height 18
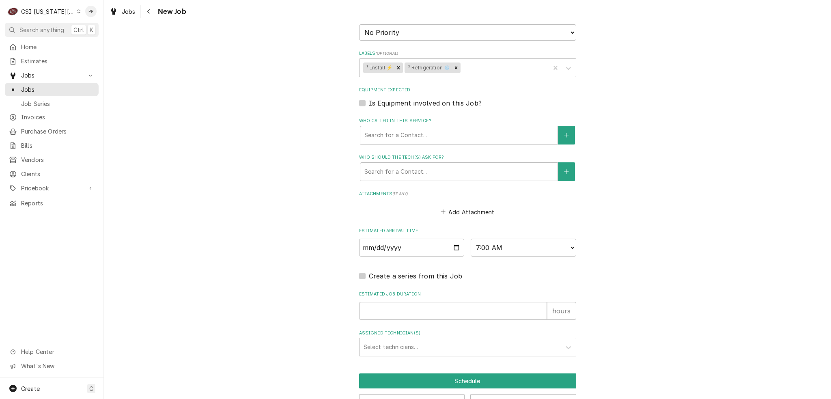
click at [410, 295] on div "Estimated Job Duration hours" at bounding box center [467, 305] width 217 height 29
click at [411, 304] on input "Estimated Job Duration" at bounding box center [453, 311] width 188 height 18
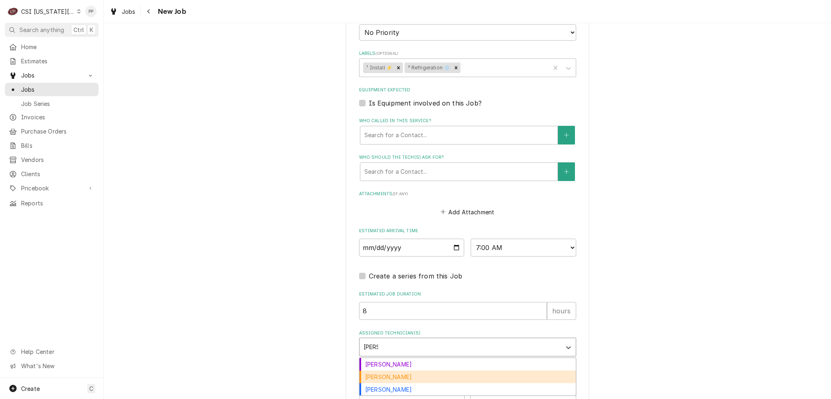
click at [404, 370] on div "[PERSON_NAME]" at bounding box center [467, 376] width 216 height 13
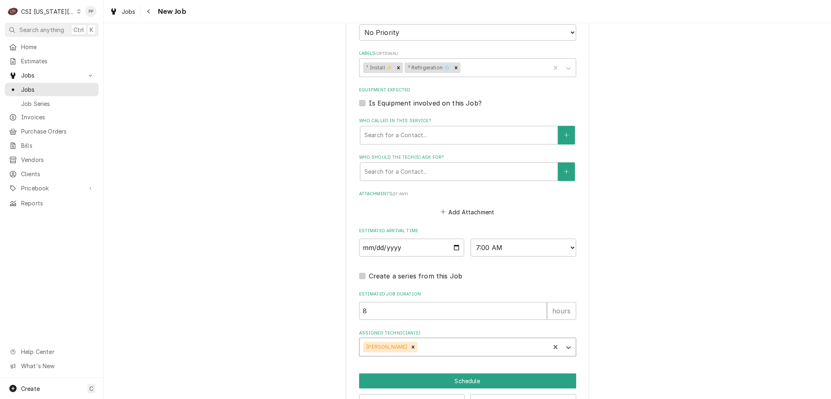
scroll to position [577, 0]
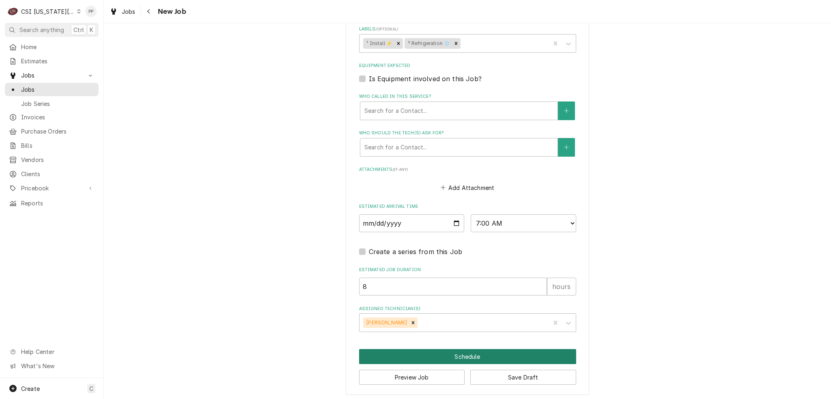
click at [481, 355] on button "Schedule" at bounding box center [467, 356] width 217 height 15
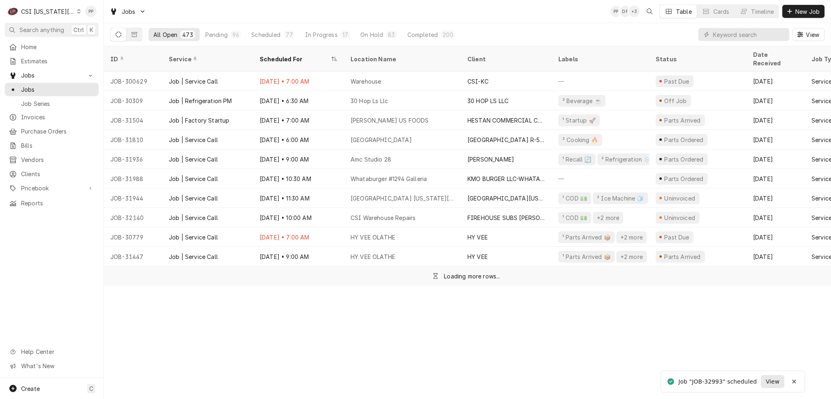
click at [766, 379] on span "View" at bounding box center [772, 381] width 17 height 9
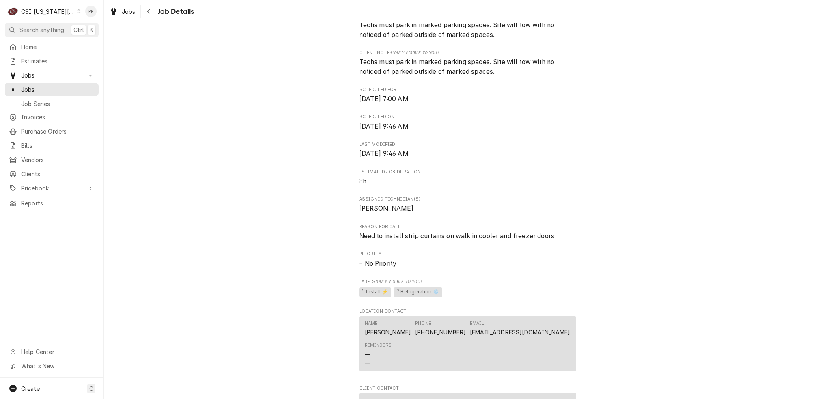
scroll to position [520, 0]
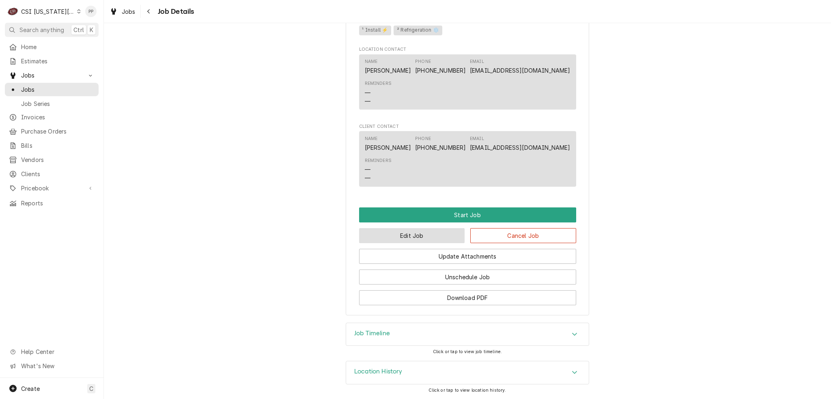
click at [365, 238] on button "Edit Job" at bounding box center [412, 235] width 106 height 15
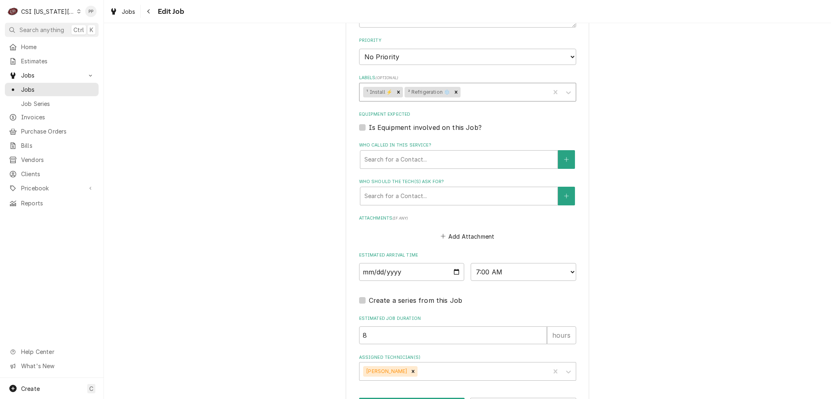
scroll to position [557, 0]
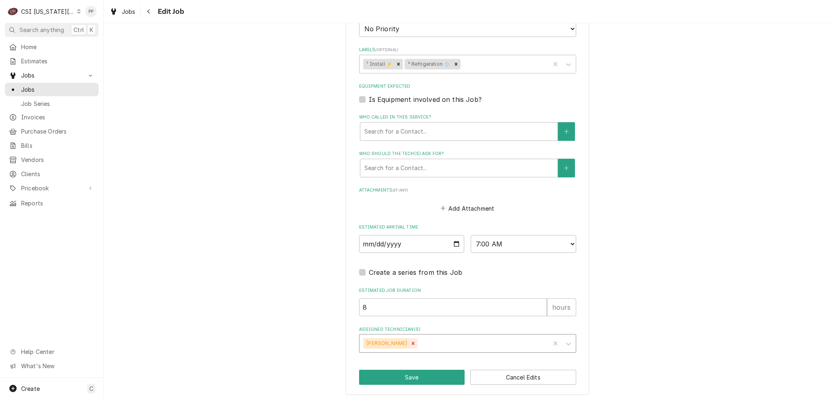
click at [408, 338] on div "Remove Zach Masters" at bounding box center [412, 343] width 9 height 11
click at [406, 371] on button "Save" at bounding box center [412, 376] width 106 height 15
type textarea "x"
